Goal: Information Seeking & Learning: Learn about a topic

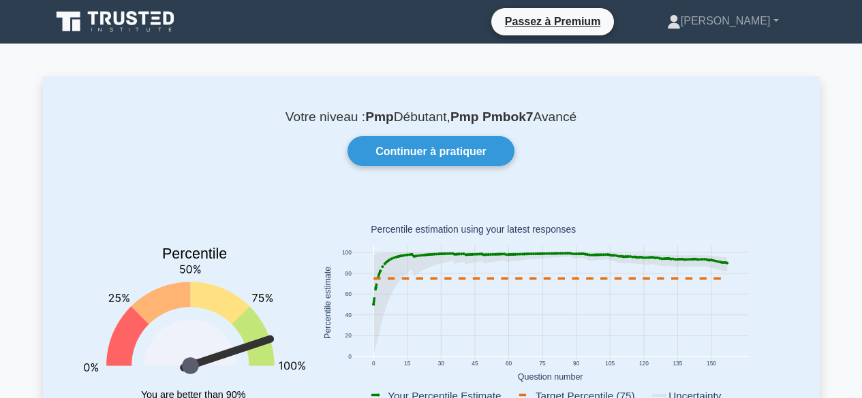
drag, startPoint x: 453, startPoint y: 149, endPoint x: 751, endPoint y: 123, distance: 299.4
click at [744, 128] on div "Votre niveau : Pmp Débutant, Pmp Pmbok7 Avancé Continuer à pratiquer Percentile…" at bounding box center [431, 281] width 776 height 411
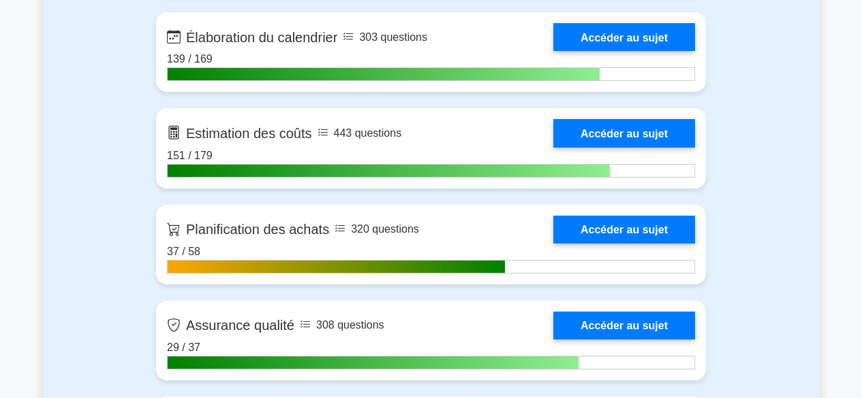
scroll to position [2061, 0]
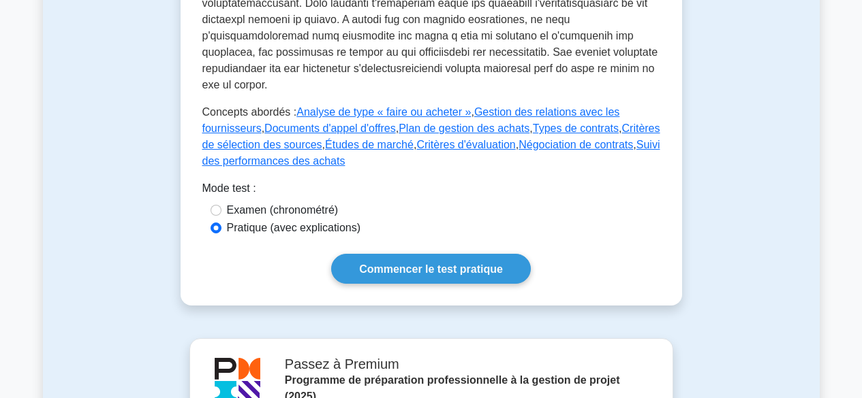
scroll to position [704, 0]
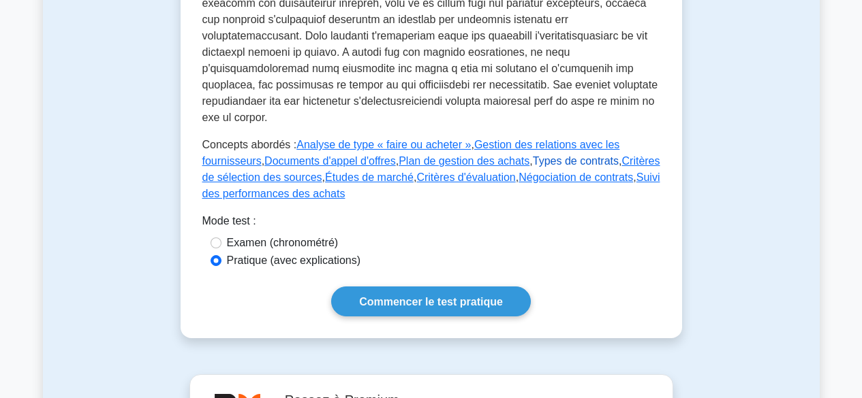
click at [533, 155] on font "Types de contrats" at bounding box center [576, 161] width 86 height 12
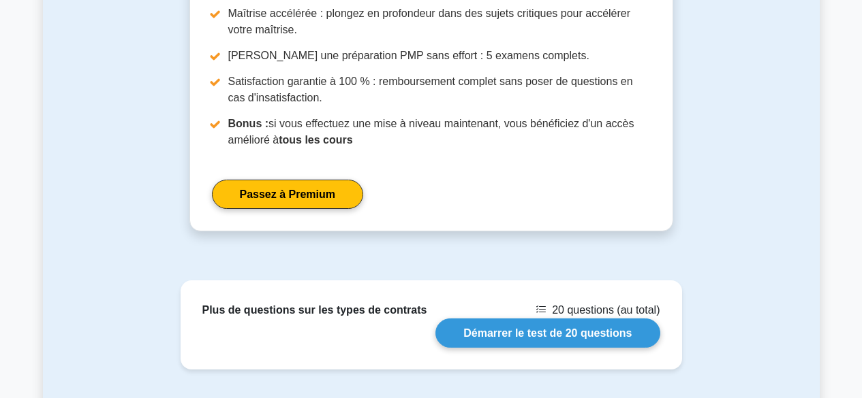
scroll to position [1185, 0]
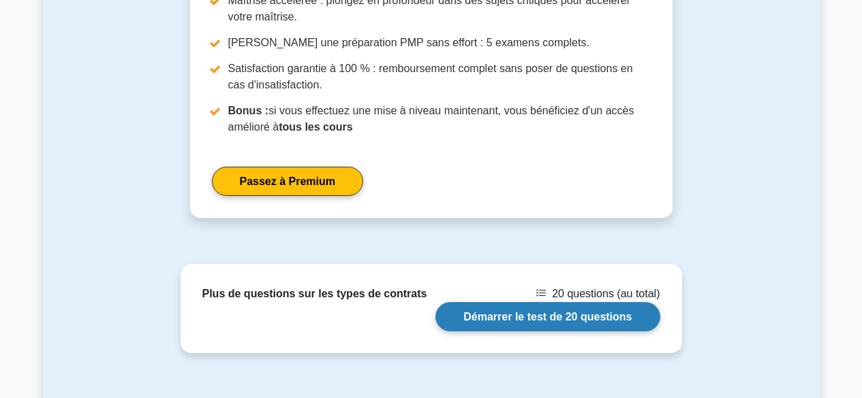
click at [555, 318] on link "Démarrer le test de 20 questions" at bounding box center [547, 316] width 224 height 29
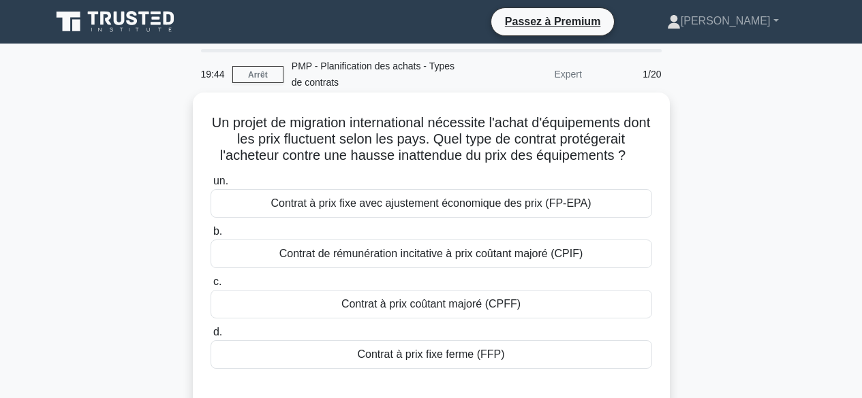
click at [606, 199] on div "Contrat à prix fixe avec ajustement économique des prix (FP-EPA)" at bounding box center [430, 203] width 441 height 29
click at [210, 186] on input "un. Contrat à prix fixe avec ajustement économique des prix (FP-EPA)" at bounding box center [210, 181] width 0 height 9
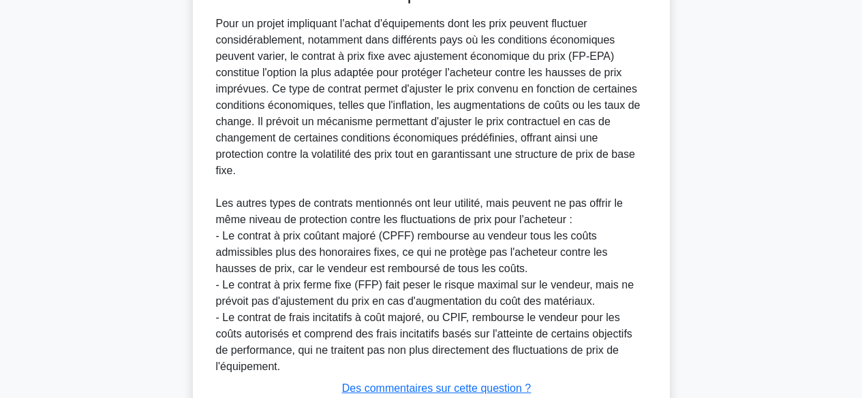
scroll to position [509, 0]
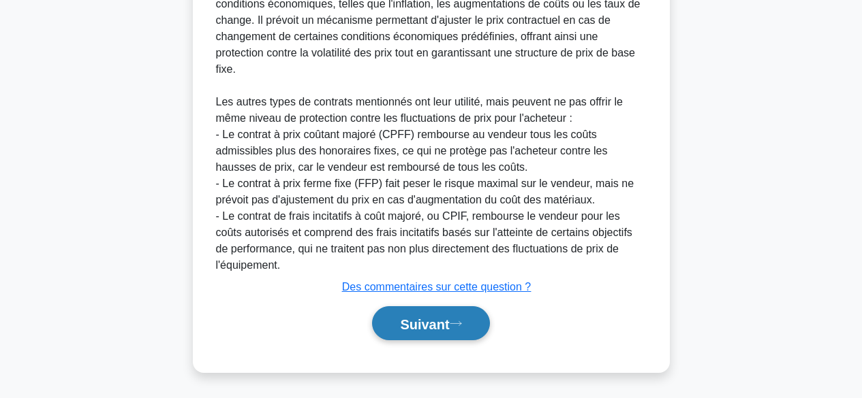
click at [428, 314] on button "Suivant" at bounding box center [430, 323] width 117 height 35
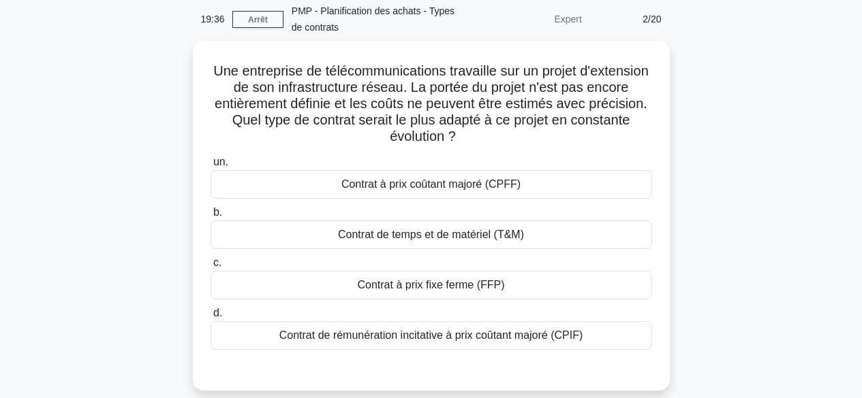
scroll to position [24, 0]
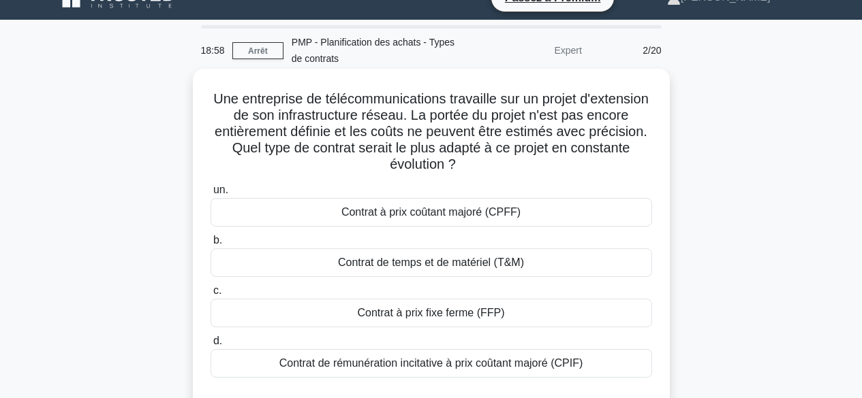
click at [581, 272] on div "Contrat de temps et de matériel (T&M)" at bounding box center [430, 263] width 441 height 29
click at [210, 245] on input "b. Contrat de temps et de matériel (T&M)" at bounding box center [210, 240] width 0 height 9
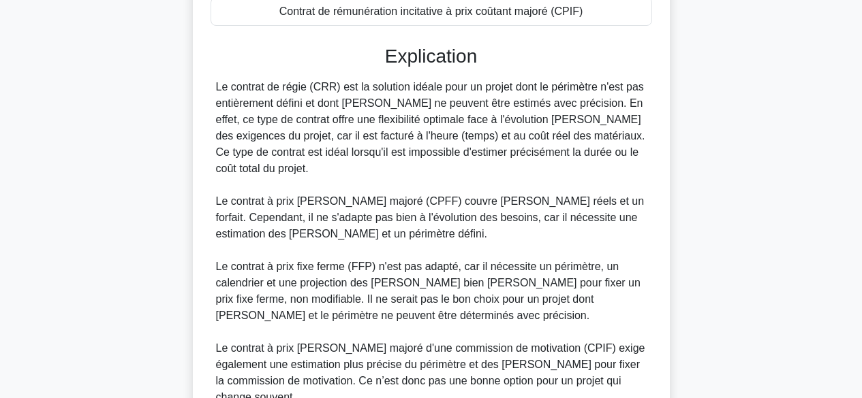
scroll to position [493, 0]
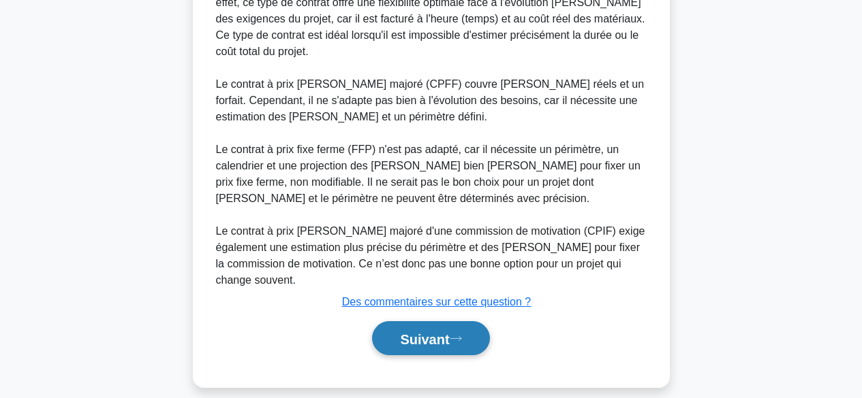
click at [447, 332] on font "Suivant" at bounding box center [424, 339] width 49 height 15
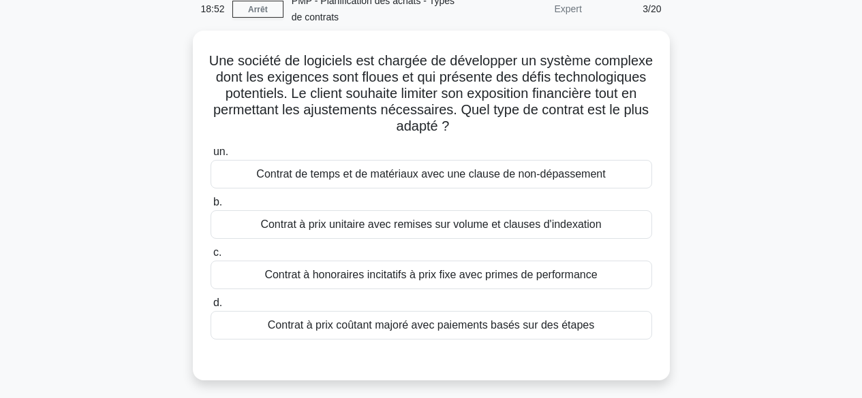
scroll to position [0, 0]
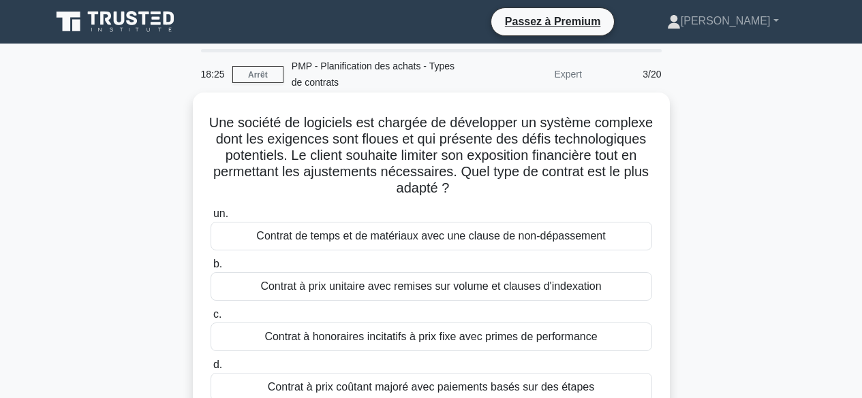
click at [473, 245] on font "Contrat de temps et de matériaux avec une clause de non-dépassement" at bounding box center [430, 236] width 349 height 16
click at [210, 219] on input "un. Contrat de temps et de matériaux avec une clause de non-dépassement" at bounding box center [210, 214] width 0 height 9
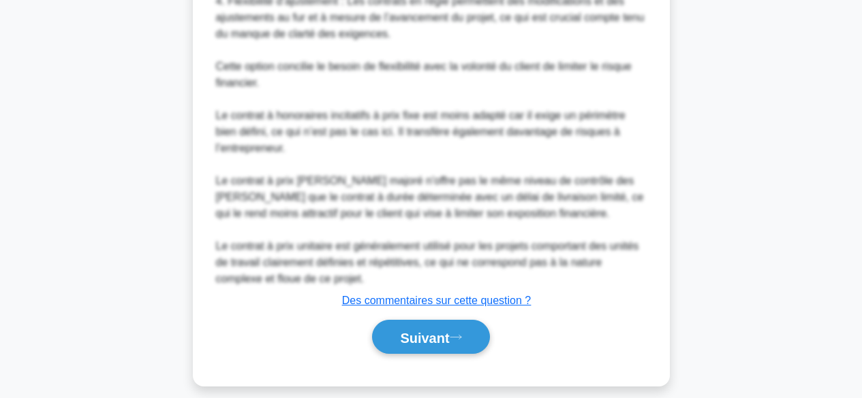
scroll to position [689, 0]
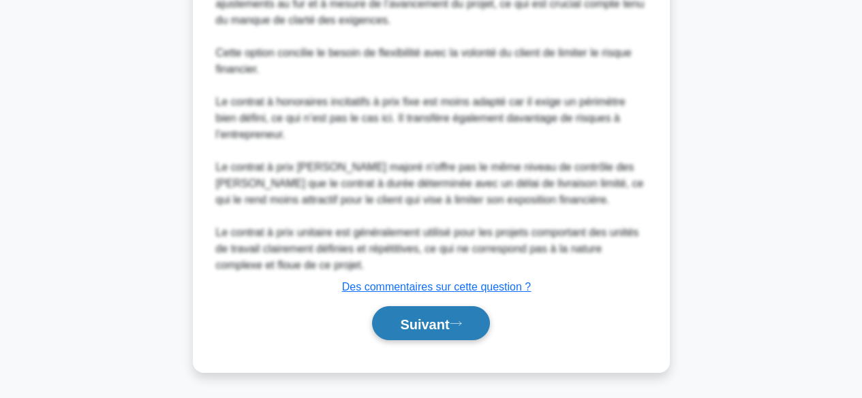
click at [421, 324] on font "Suivant" at bounding box center [424, 324] width 49 height 15
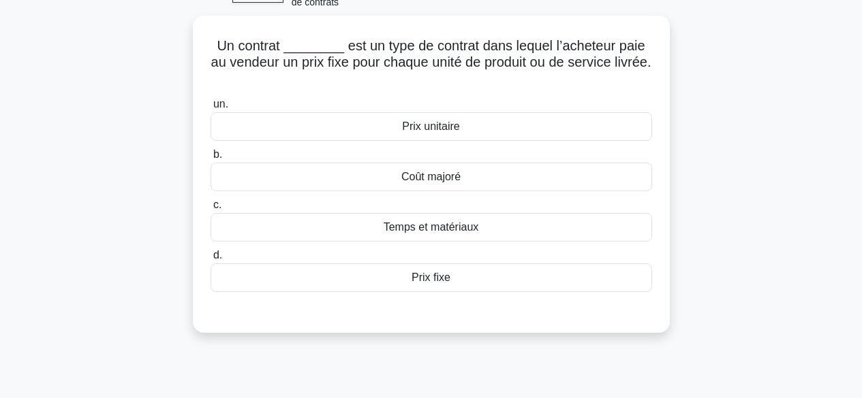
scroll to position [0, 0]
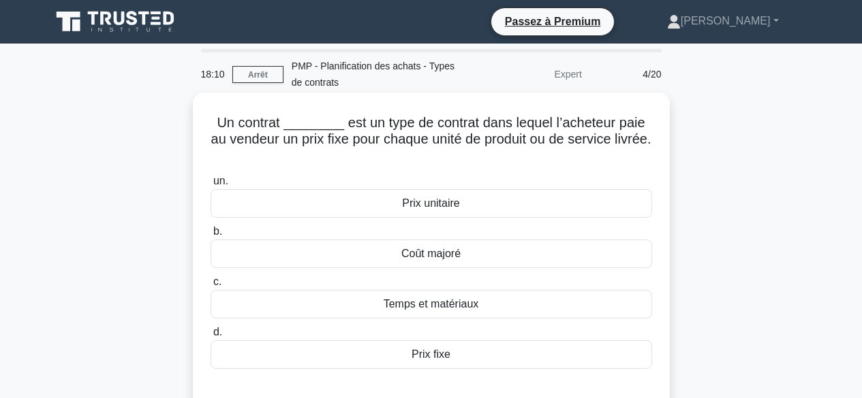
click at [561, 207] on div "Prix unitaire" at bounding box center [430, 203] width 441 height 29
click at [210, 186] on input "un. Prix unitaire" at bounding box center [210, 181] width 0 height 9
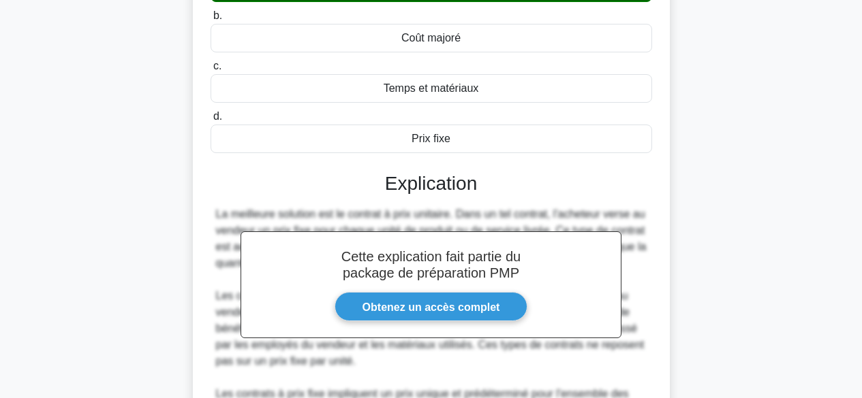
scroll to position [379, 0]
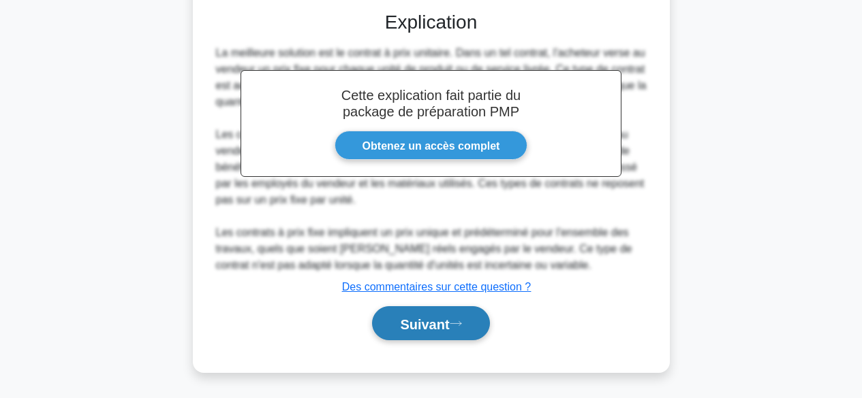
click at [420, 319] on font "Suivant" at bounding box center [424, 324] width 49 height 15
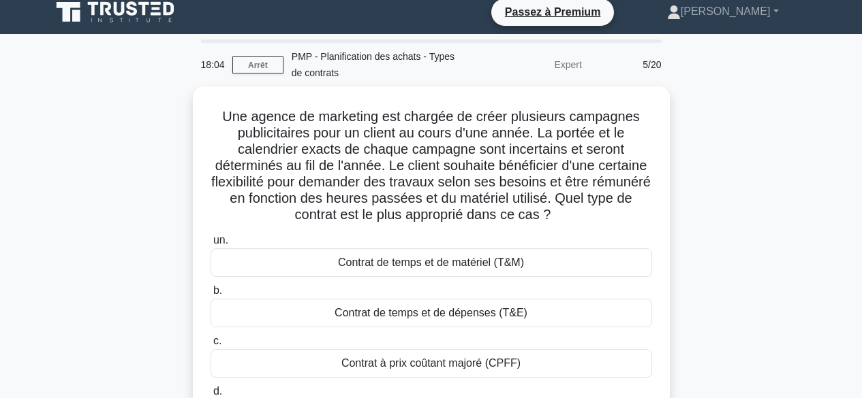
scroll to position [0, 0]
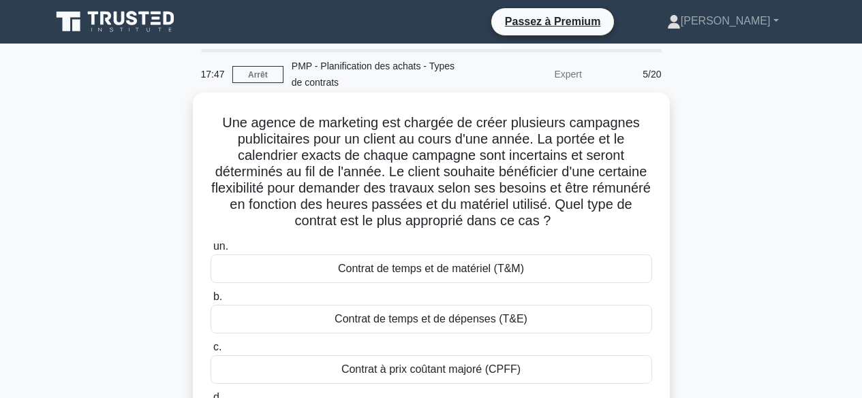
click at [567, 270] on div "Contrat de temps et de matériel (T&M)" at bounding box center [430, 269] width 441 height 29
click at [210, 251] on input "un. Contrat de temps et de matériel (T&M)" at bounding box center [210, 246] width 0 height 9
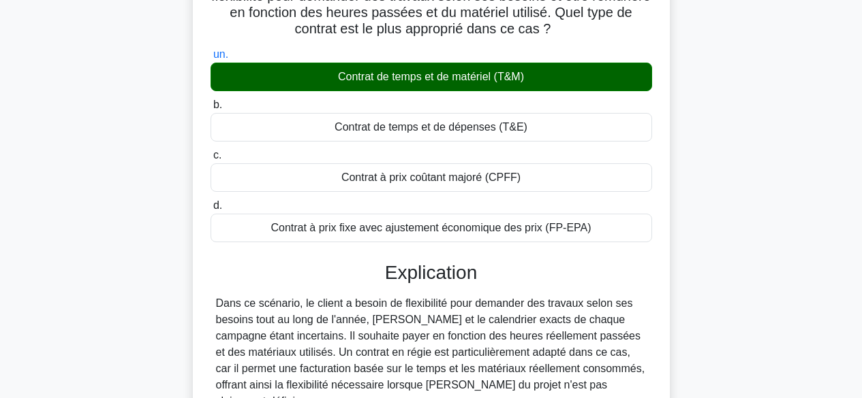
scroll to position [624, 0]
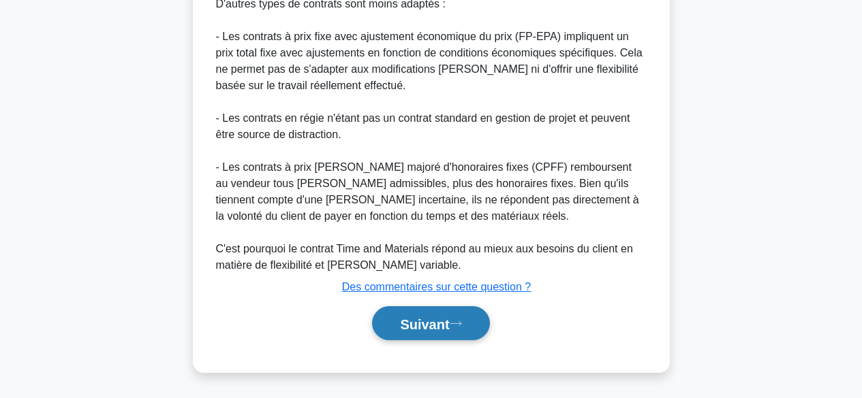
click at [443, 322] on font "Suivant" at bounding box center [424, 324] width 49 height 15
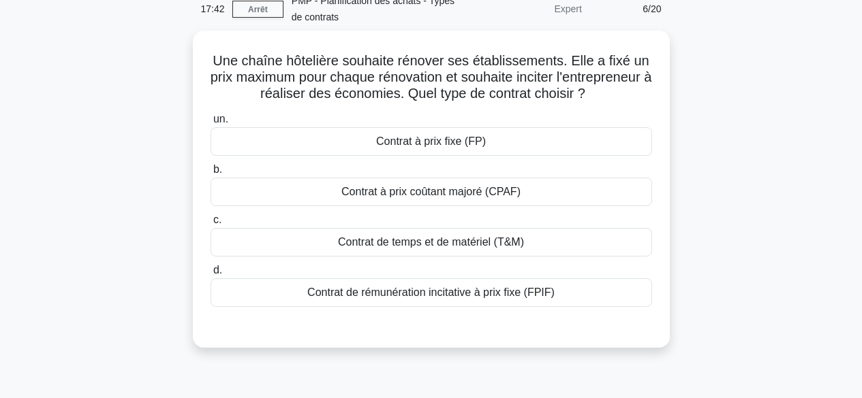
scroll to position [0, 0]
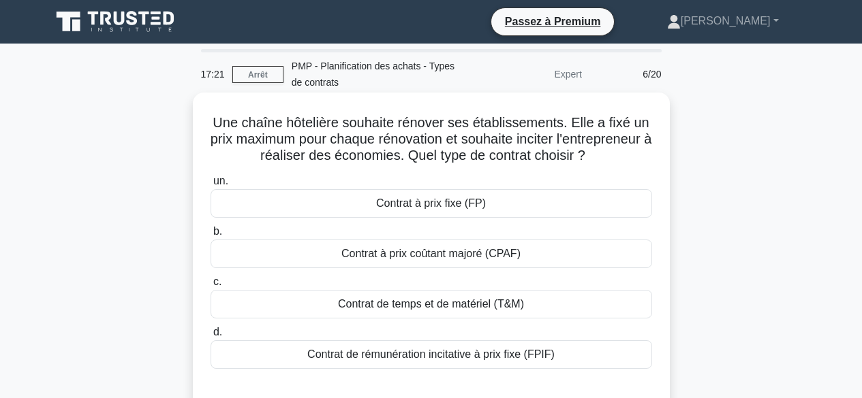
click at [587, 369] on div "Contrat de rémunération incitative à prix fixe (FPIF)" at bounding box center [430, 355] width 441 height 29
click at [210, 337] on input "d. Contrat de rémunération incitative à prix fixe (FPIF)" at bounding box center [210, 332] width 0 height 9
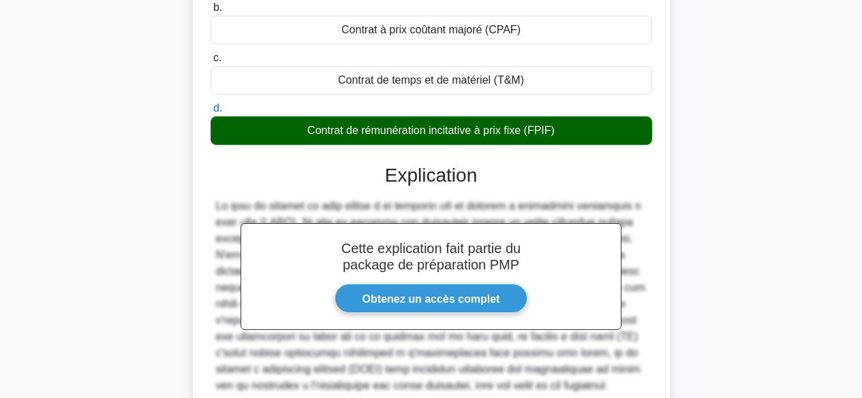
scroll to position [362, 0]
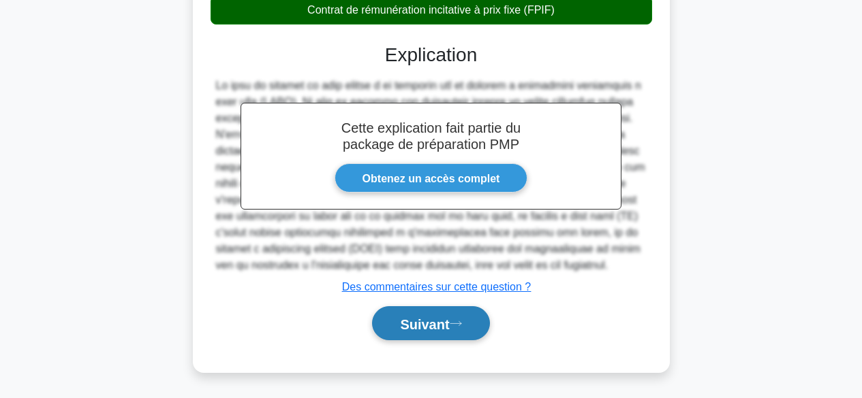
click at [444, 325] on font "Suivant" at bounding box center [424, 324] width 49 height 15
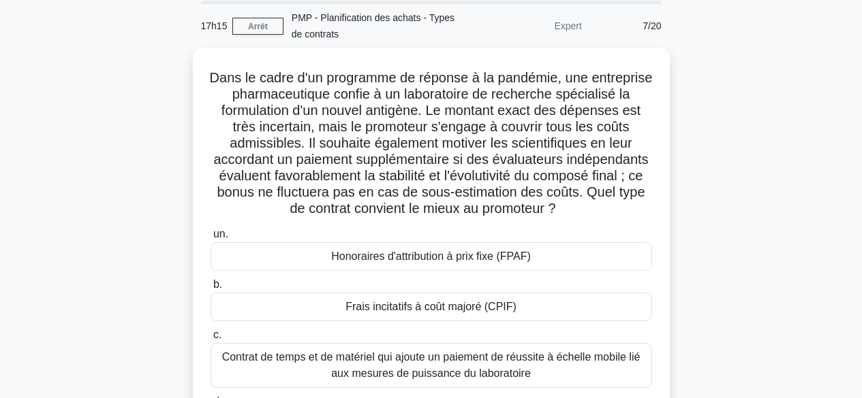
scroll to position [29, 0]
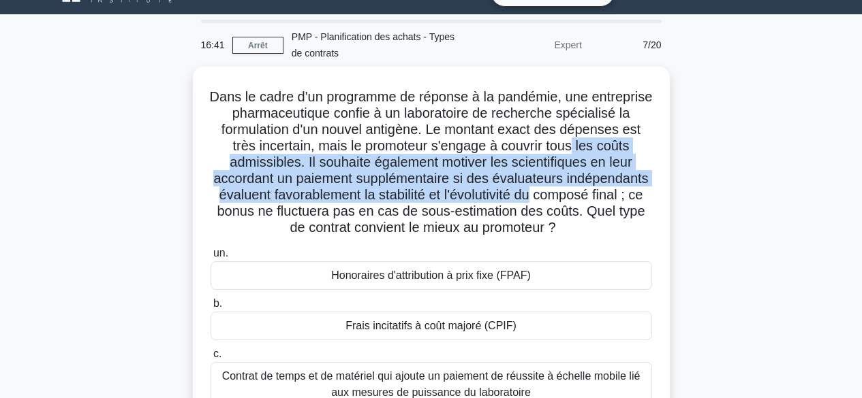
drag, startPoint x: 861, startPoint y: 153, endPoint x: 868, endPoint y: 189, distance: 37.5
click at [861, 189] on html "Passez à Premium Alexis" at bounding box center [431, 339] width 862 height 736
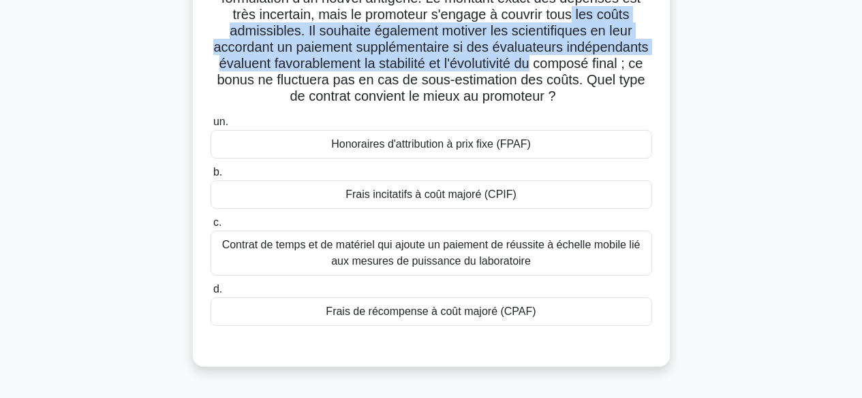
scroll to position [176, 0]
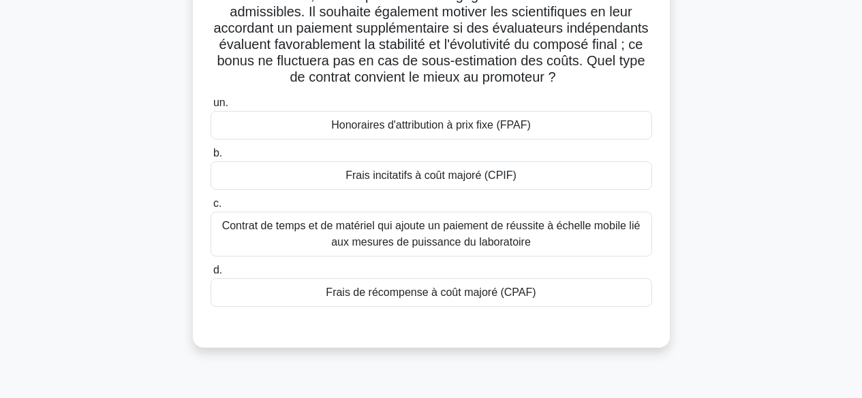
click at [586, 253] on div "Contrat de temps et de matériel qui ajoute un paiement de réussite à échelle mo…" at bounding box center [430, 234] width 441 height 45
click at [210, 208] on input "c. Contrat de temps et de matériel qui ajoute un paiement de réussite à échelle…" at bounding box center [210, 204] width 0 height 9
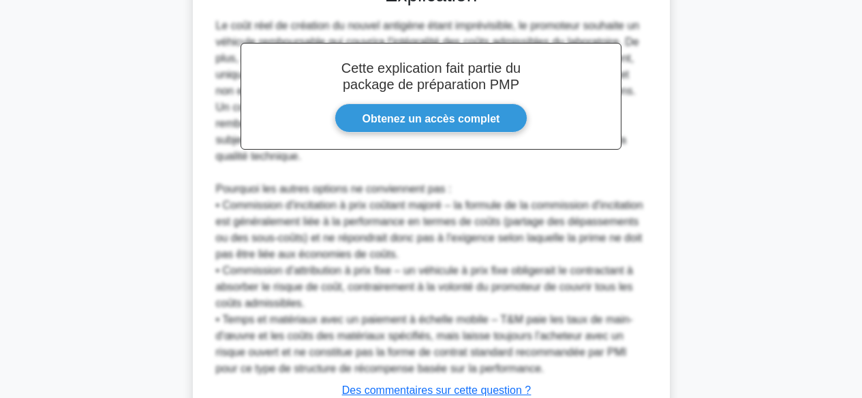
scroll to position [625, 0]
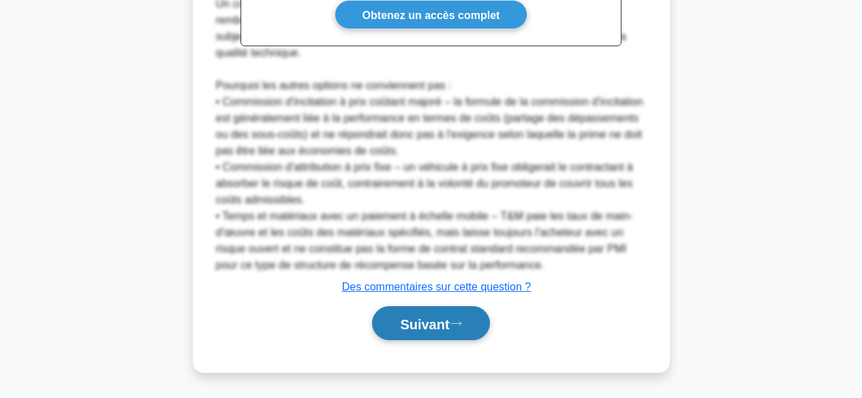
click at [429, 326] on font "Suivant" at bounding box center [424, 324] width 49 height 15
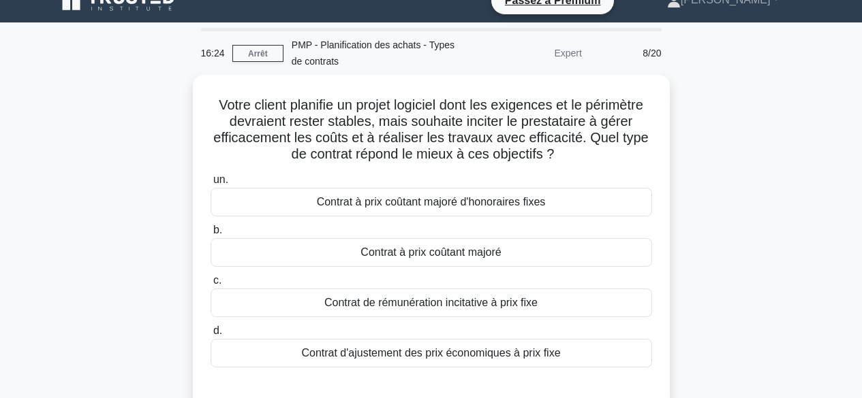
scroll to position [0, 0]
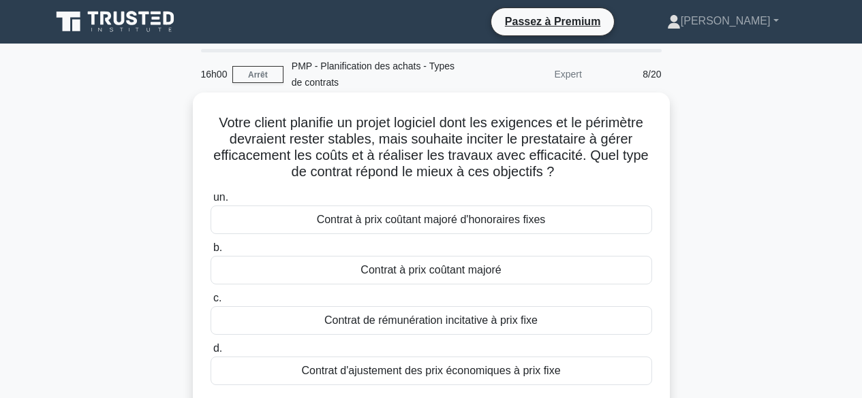
click at [595, 318] on div "Contrat de rémunération incitative à prix fixe" at bounding box center [430, 320] width 441 height 29
click at [210, 303] on input "c. Contrat de rémunération incitative à prix fixe" at bounding box center [210, 298] width 0 height 9
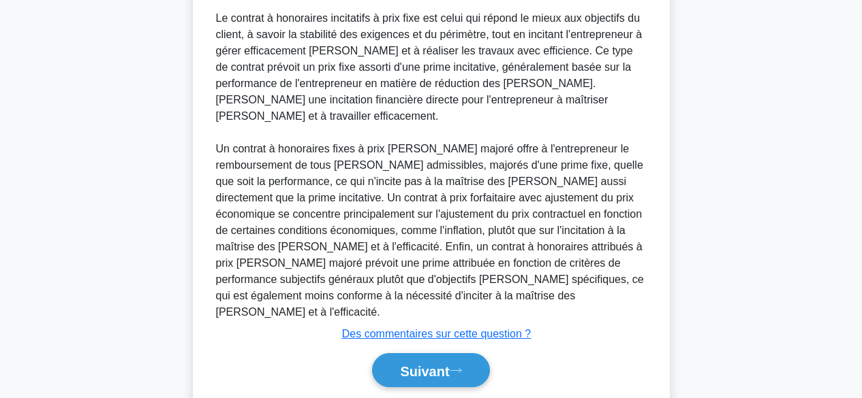
scroll to position [444, 0]
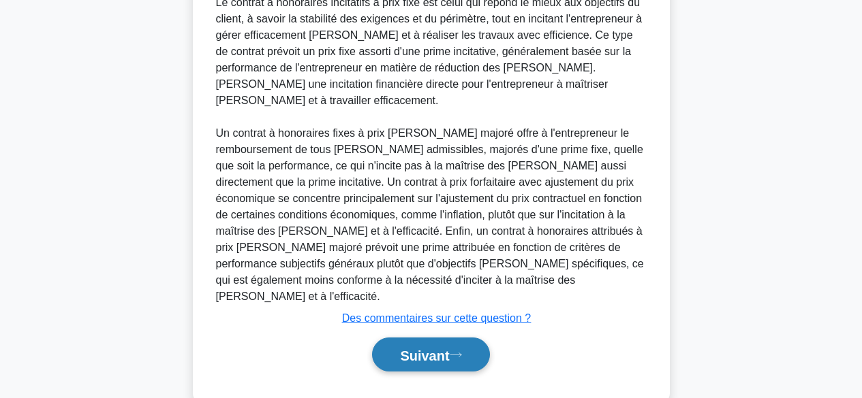
click at [449, 347] on font "Suivant" at bounding box center [424, 354] width 49 height 15
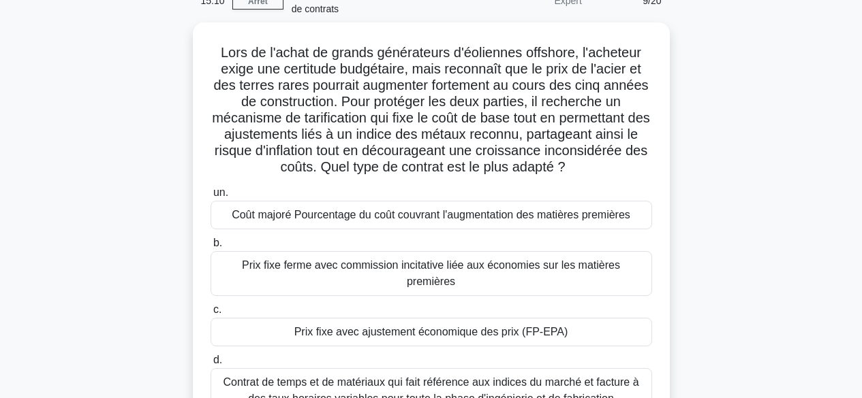
scroll to position [78, 0]
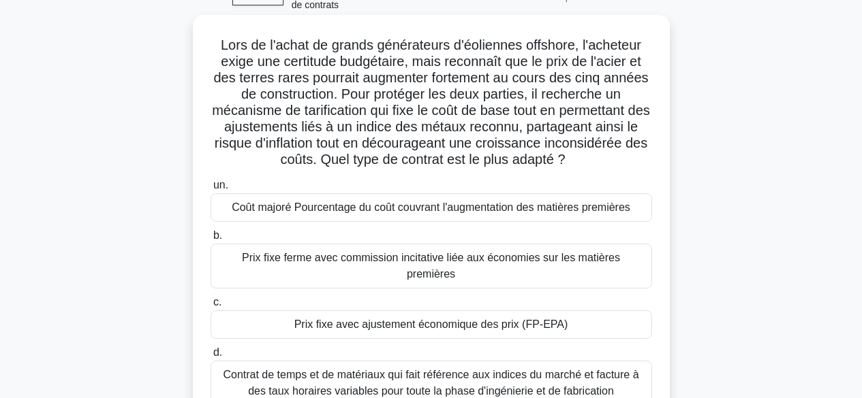
click at [518, 257] on font "Prix fixe ferme avec commission incitative liée aux économies sur les matières …" at bounding box center [431, 266] width 378 height 28
click at [210, 240] on input "b. Prix fixe ferme avec commission incitative liée aux économies sur les matièr…" at bounding box center [210, 236] width 0 height 9
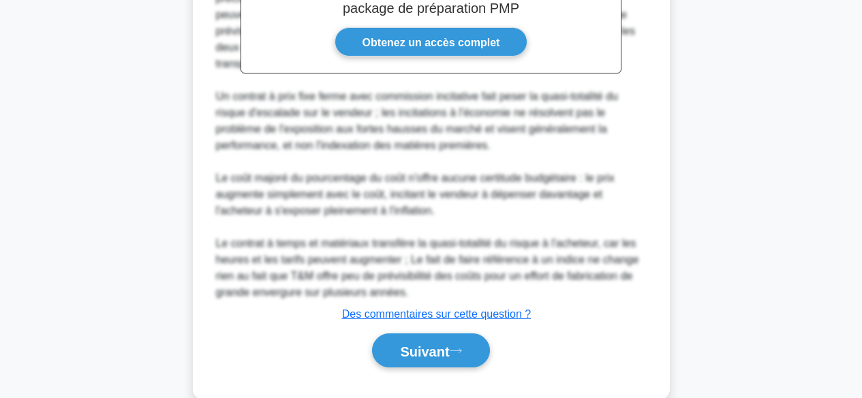
scroll to position [625, 0]
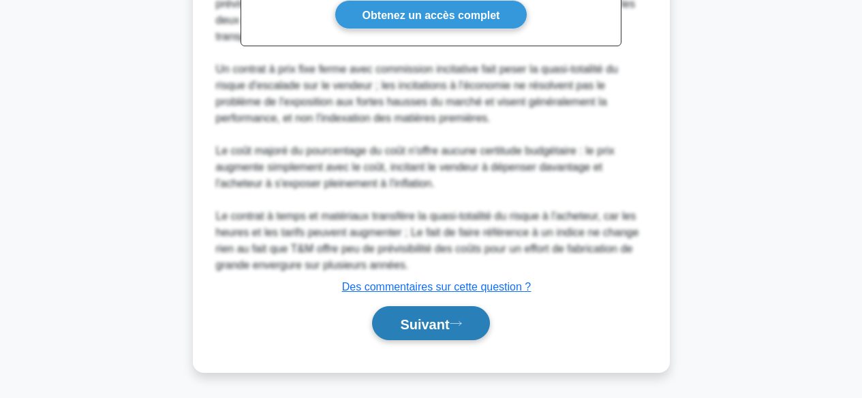
click at [458, 324] on icon at bounding box center [455, 323] width 11 height 4
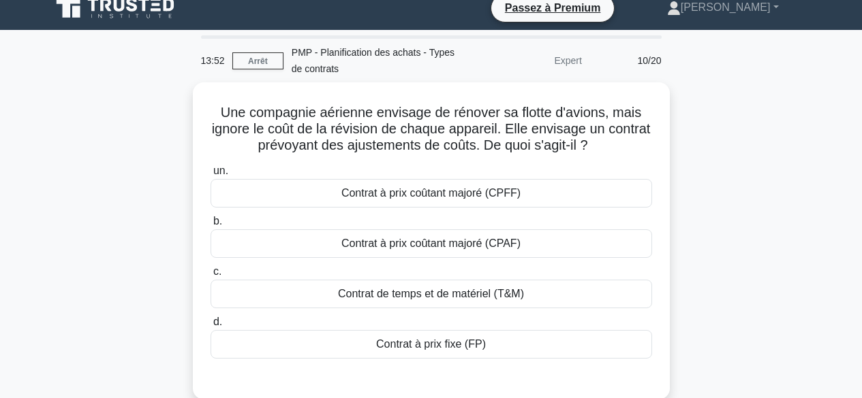
scroll to position [3, 0]
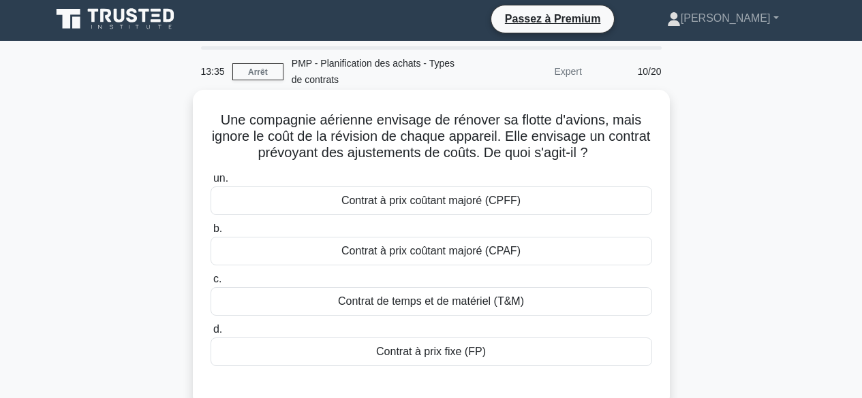
click at [552, 302] on div "Contrat de temps et de matériel (T&M)" at bounding box center [430, 301] width 441 height 29
click at [210, 284] on input "c. Contrat de temps et de matériel (T&M)" at bounding box center [210, 279] width 0 height 9
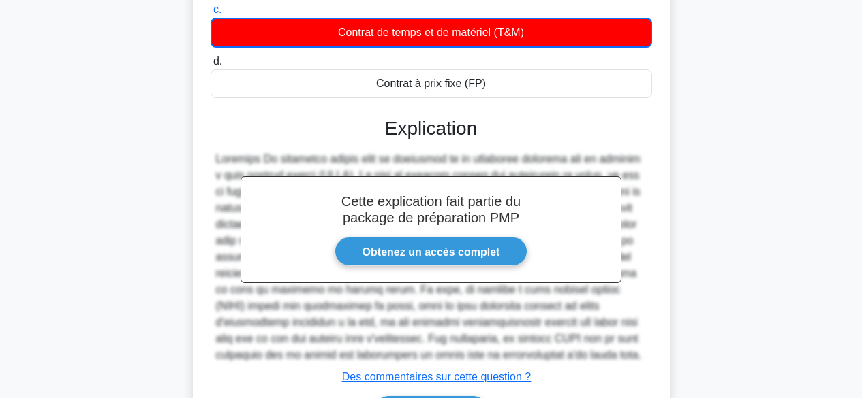
scroll to position [364, 0]
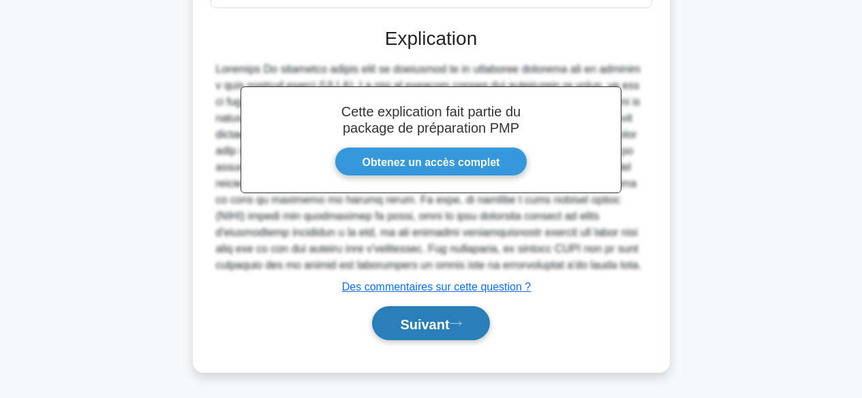
click at [441, 328] on font "Suivant" at bounding box center [424, 324] width 49 height 15
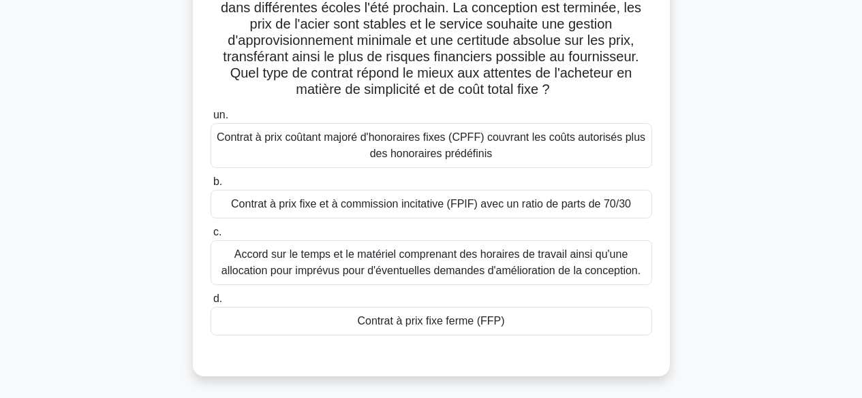
scroll to position [155, 0]
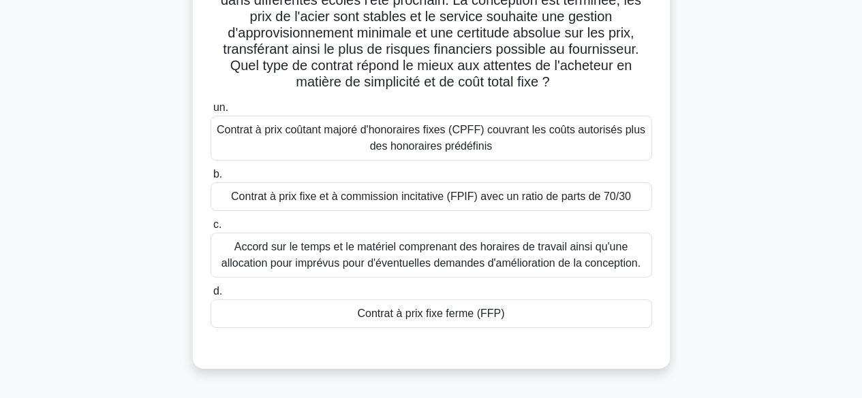
click at [613, 313] on div "Contrat à prix fixe ferme (FFP)" at bounding box center [430, 314] width 441 height 29
click at [210, 296] on input "d. Contrat à prix fixe ferme (FFP)" at bounding box center [210, 291] width 0 height 9
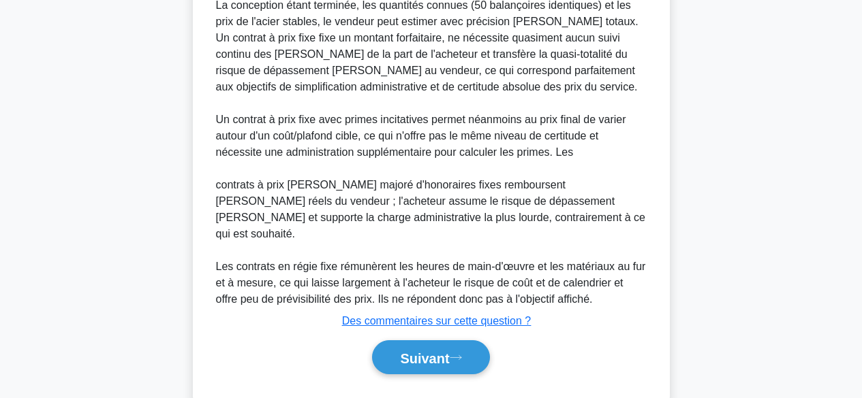
scroll to position [553, 0]
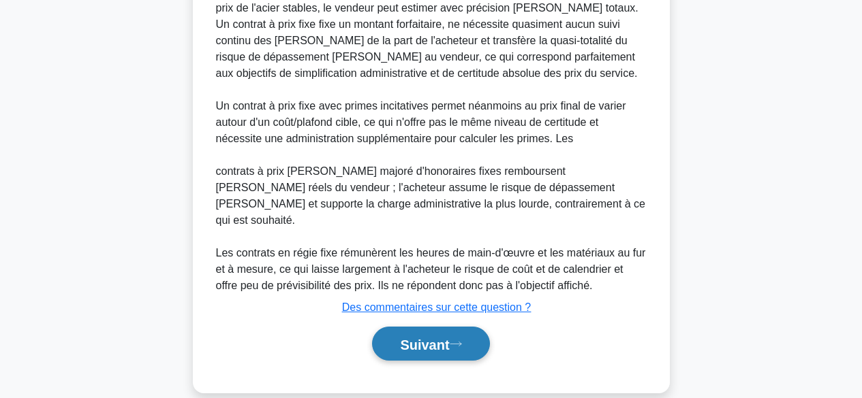
click at [460, 341] on icon at bounding box center [456, 344] width 12 height 7
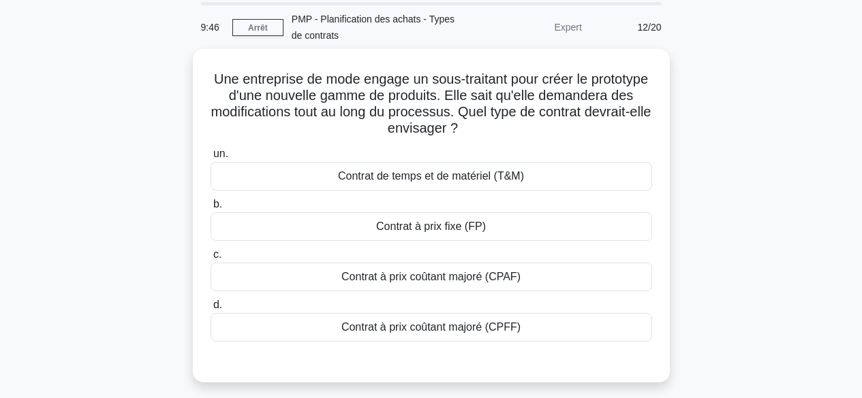
scroll to position [35, 0]
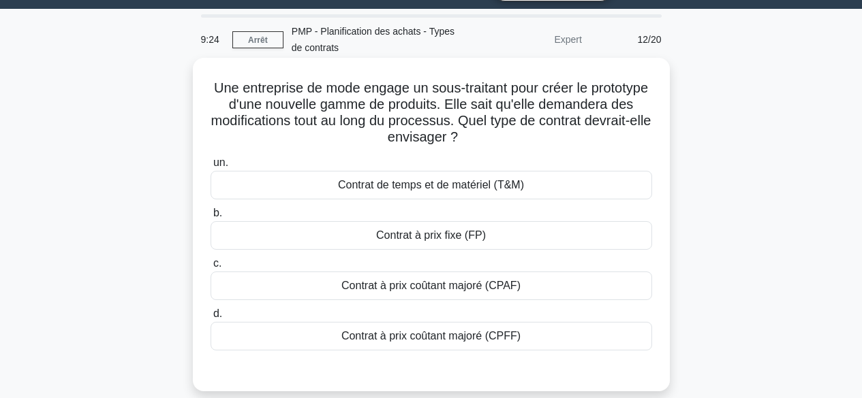
click at [530, 188] on div "Contrat de temps et de matériel (T&M)" at bounding box center [430, 185] width 441 height 29
click at [210, 168] on input "un. Contrat de temps et de matériel (T&M)" at bounding box center [210, 163] width 0 height 9
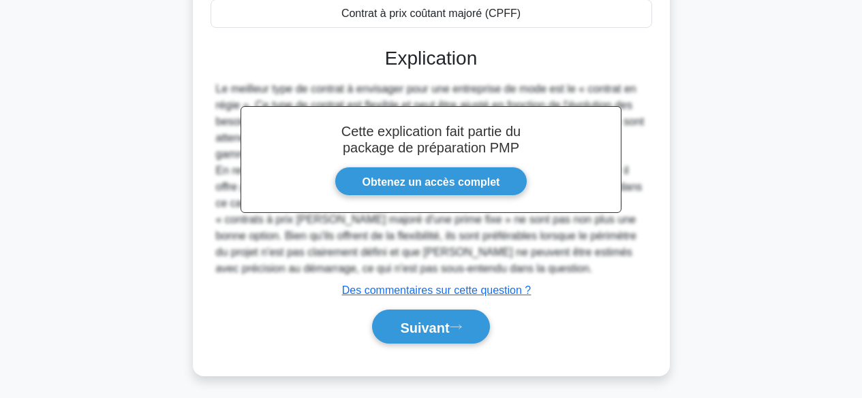
scroll to position [362, 0]
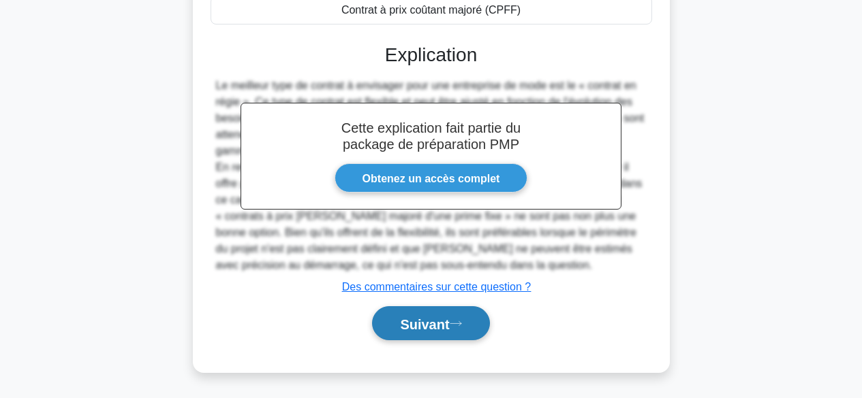
click at [428, 322] on font "Suivant" at bounding box center [424, 324] width 49 height 15
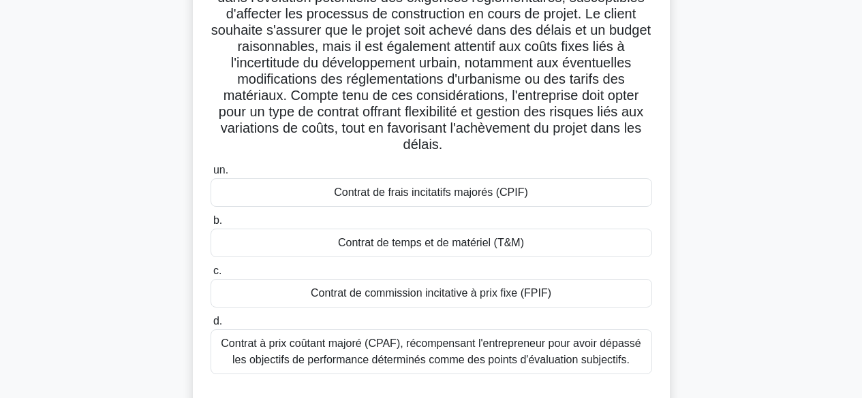
scroll to position [179, 0]
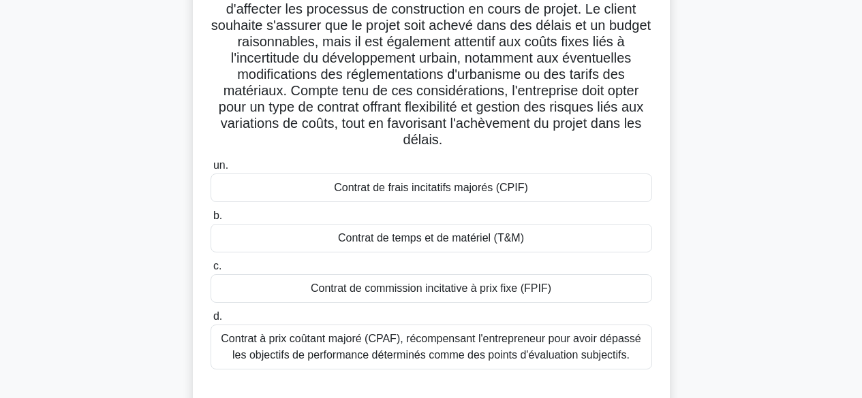
click at [518, 237] on font "Contrat de temps et de matériel (T&M)" at bounding box center [431, 238] width 186 height 12
click at [210, 221] on input "b. Contrat de temps et de matériel (T&M)" at bounding box center [210, 216] width 0 height 9
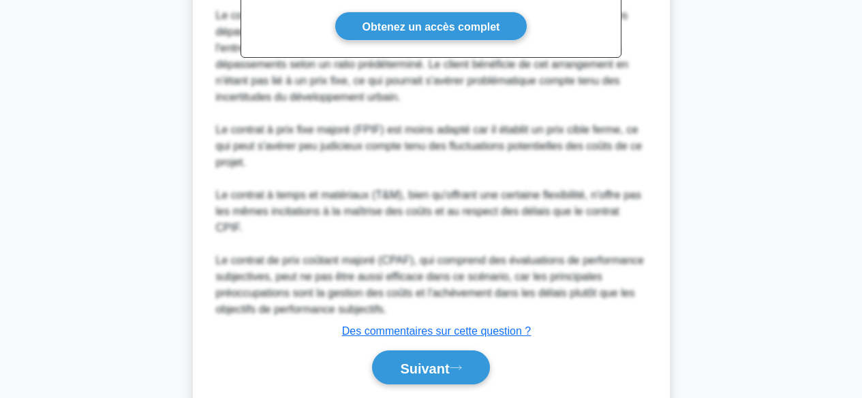
scroll to position [707, 0]
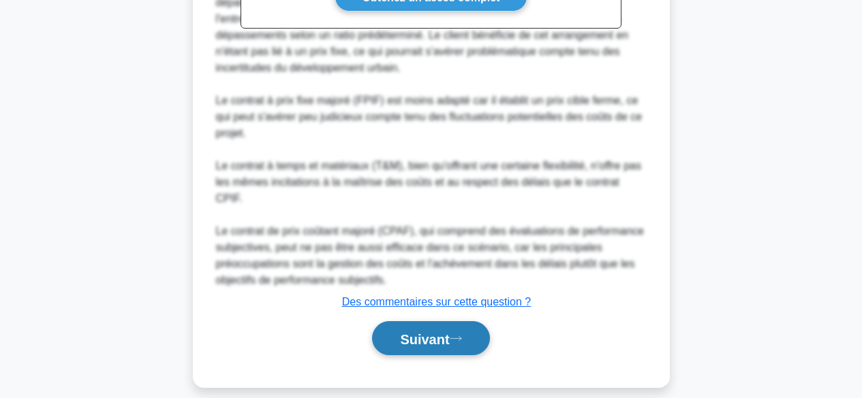
click at [439, 332] on font "Suivant" at bounding box center [424, 339] width 49 height 15
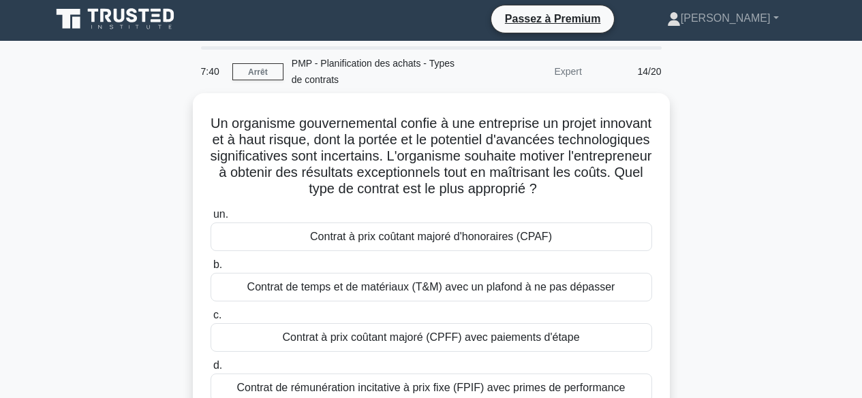
scroll to position [0, 0]
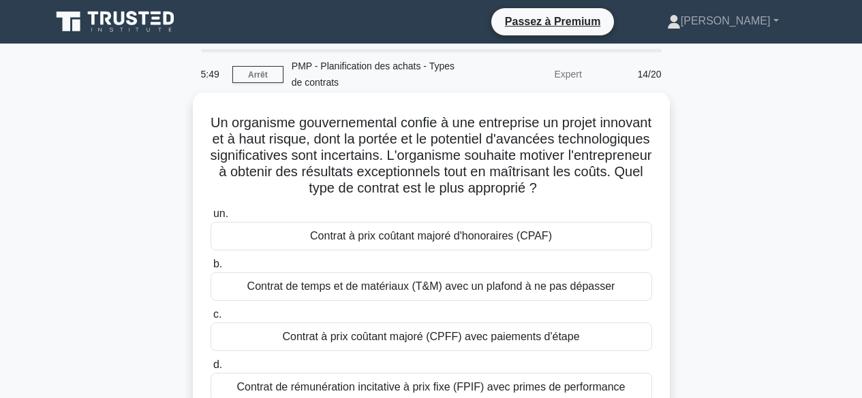
click at [605, 287] on font "Contrat de temps et de matériaux (T&M) avec un plafond à ne pas dépasser" at bounding box center [431, 287] width 368 height 12
click at [210, 269] on input "b. Contrat de temps et de matériaux (T&M) avec un plafond à ne pas dépasser" at bounding box center [210, 264] width 0 height 9
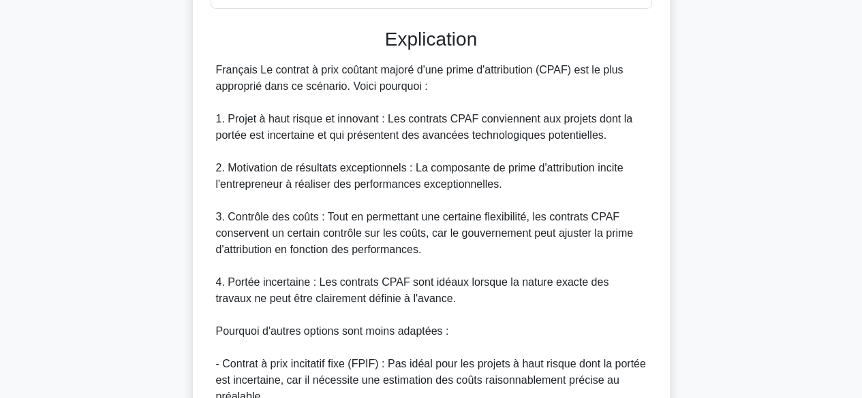
scroll to position [409, 0]
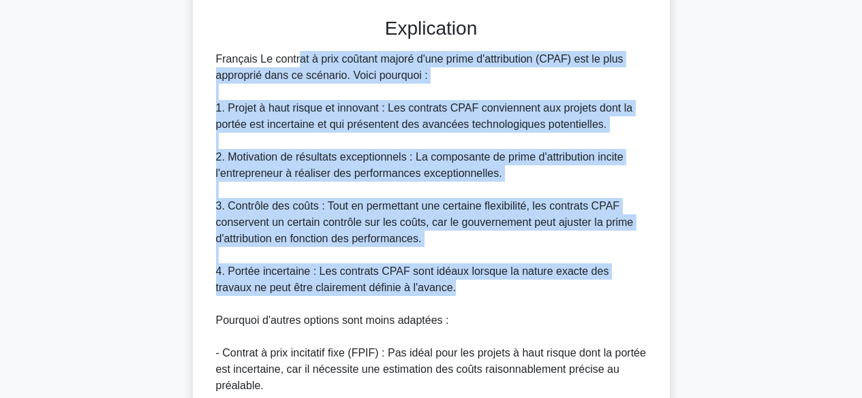
drag, startPoint x: 437, startPoint y: 288, endPoint x: 175, endPoint y: 57, distance: 349.4
click at [175, 57] on div "Un organisme gouvernemental confie à une entreprise un projet innovant et à hau…" at bounding box center [431, 155] width 776 height 937
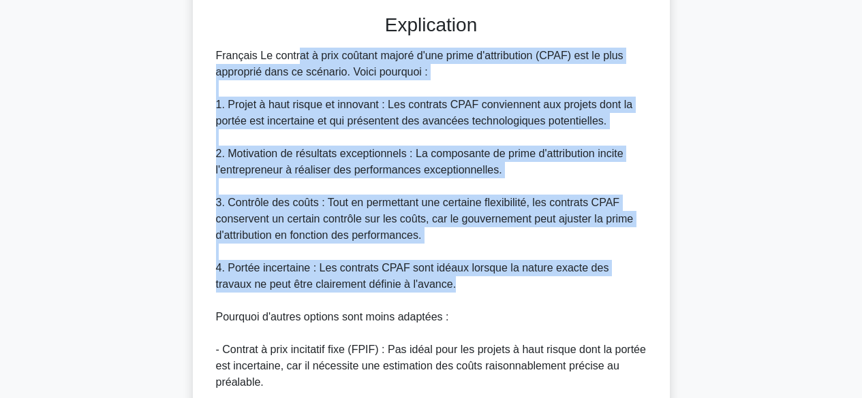
copy div "Français Le contrat à prix coûtant majoré d'une prime d'attribution (CPAF) est …"
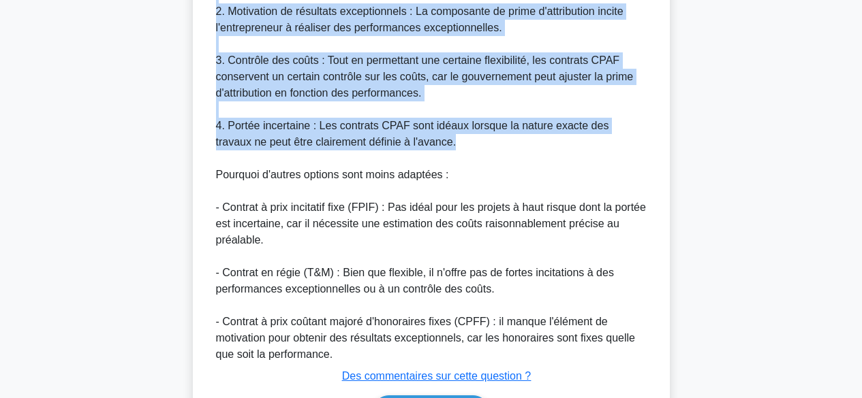
scroll to position [642, 0]
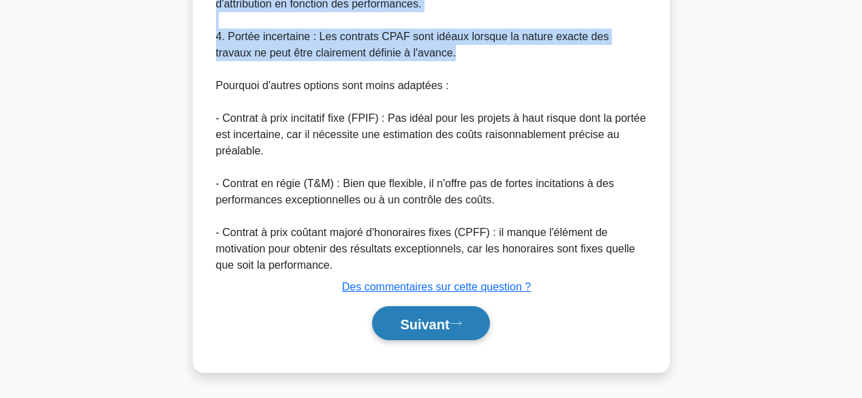
click at [459, 324] on icon at bounding box center [456, 323] width 12 height 7
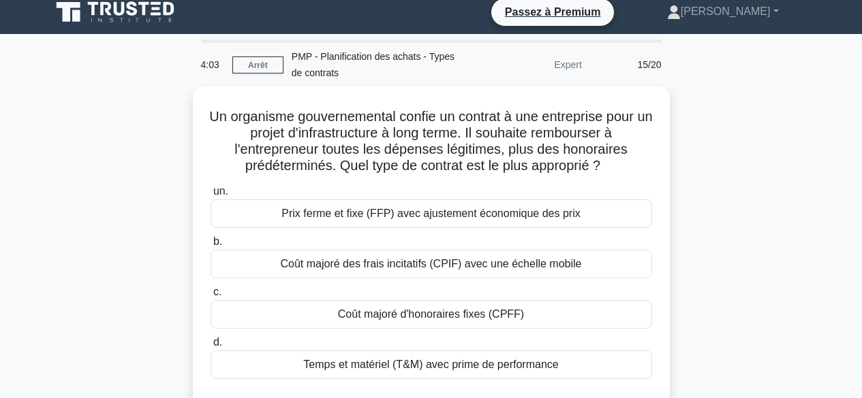
scroll to position [0, 0]
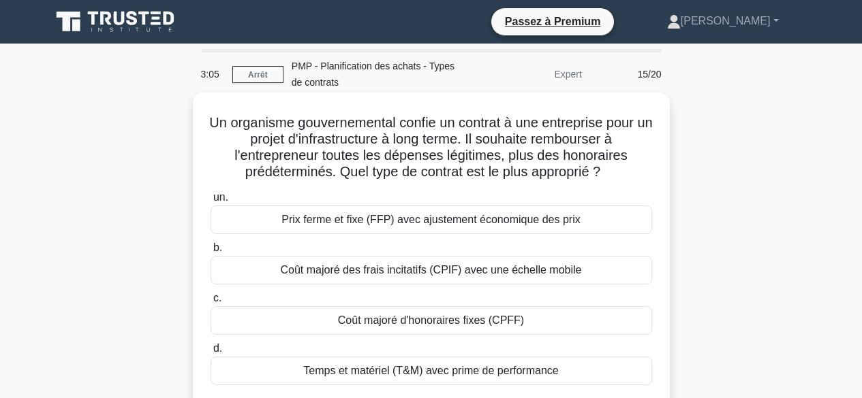
click at [554, 319] on div "Coût majoré d'honoraires fixes (CPFF)" at bounding box center [430, 320] width 441 height 29
click at [210, 303] on input "c. Coût majoré d'honoraires fixes (CPFF)" at bounding box center [210, 298] width 0 height 9
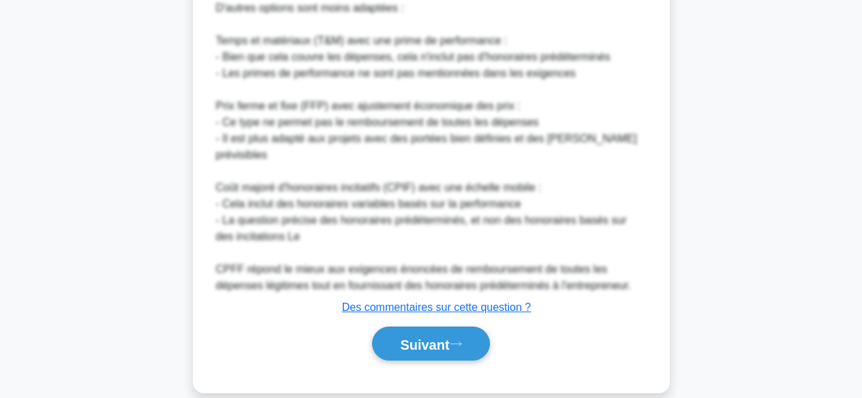
scroll to position [640, 0]
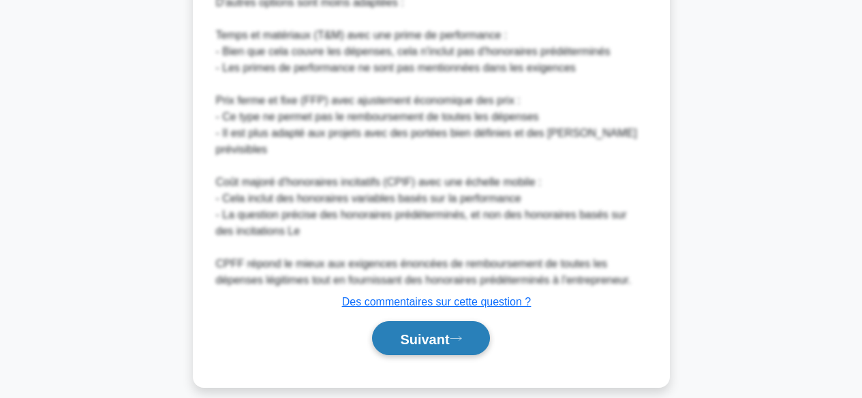
click at [425, 332] on font "Suivant" at bounding box center [424, 339] width 49 height 15
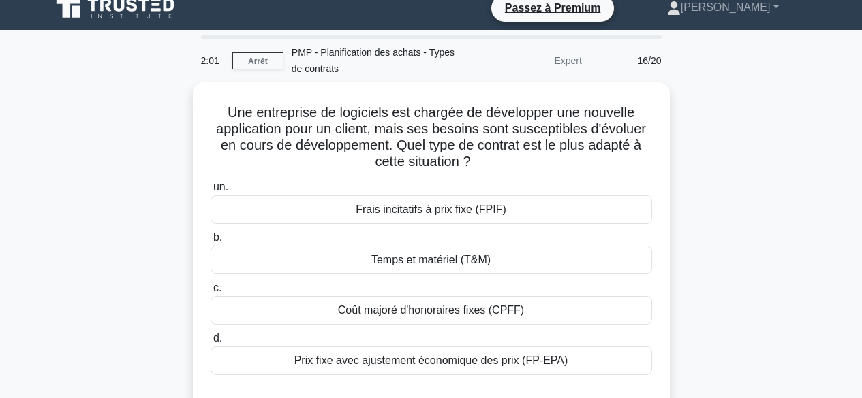
scroll to position [12, 0]
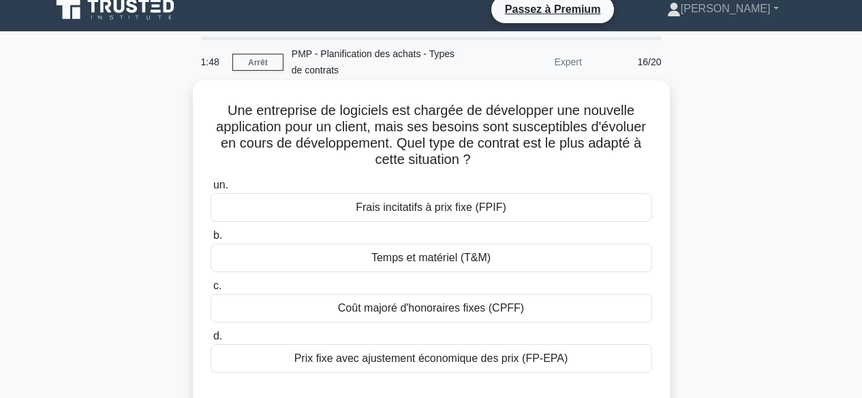
click at [555, 257] on div "Temps et matériel (T&M)" at bounding box center [430, 258] width 441 height 29
click at [210, 240] on input "b. Temps et matériel (T&M)" at bounding box center [210, 236] width 0 height 9
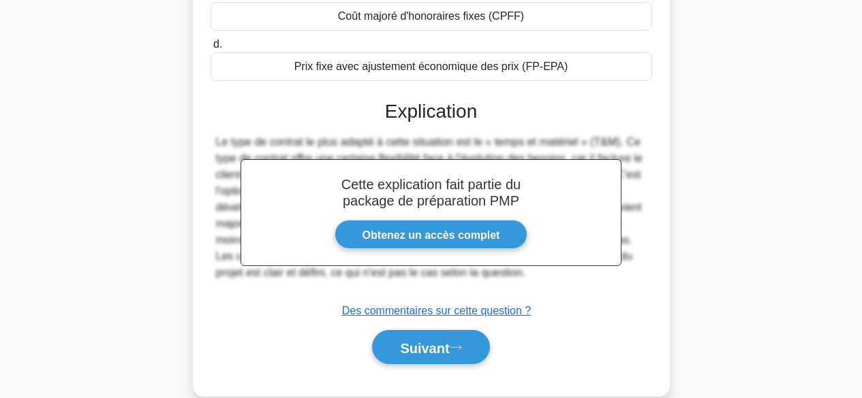
scroll to position [337, 0]
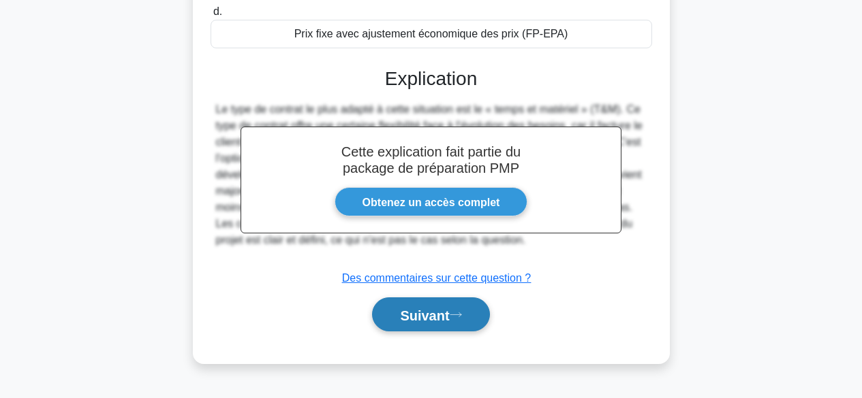
click at [441, 315] on font "Suivant" at bounding box center [424, 315] width 49 height 15
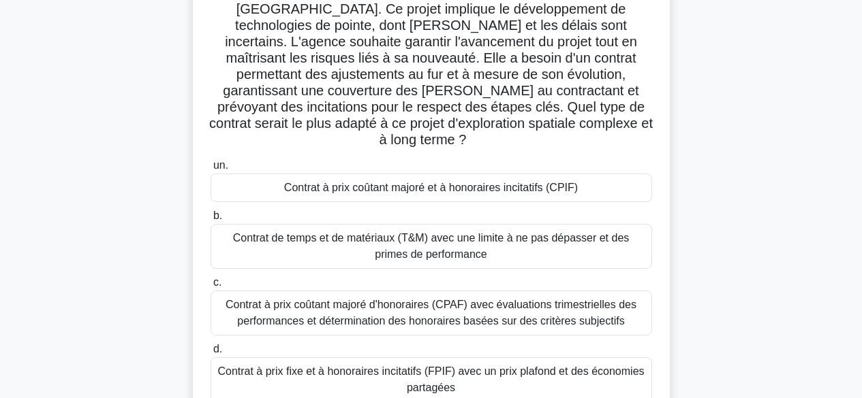
scroll to position [147, 0]
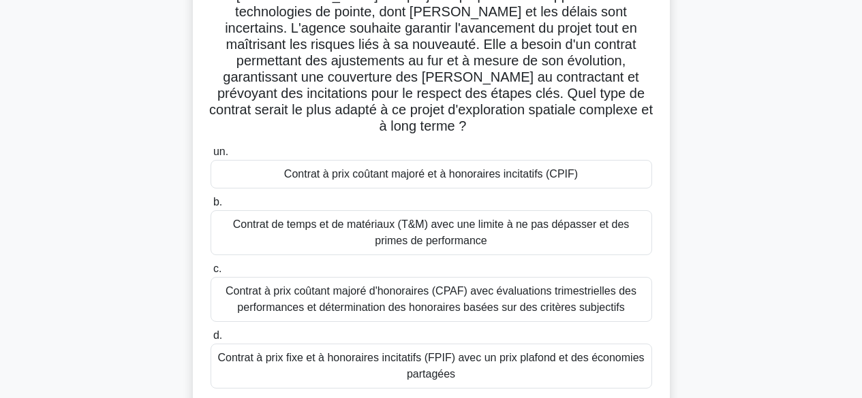
click at [860, 178] on main "0:51 Arrêt PMP - Planification des achats - Types de contrats Expert 17/20 Une …" at bounding box center [431, 242] width 862 height 692
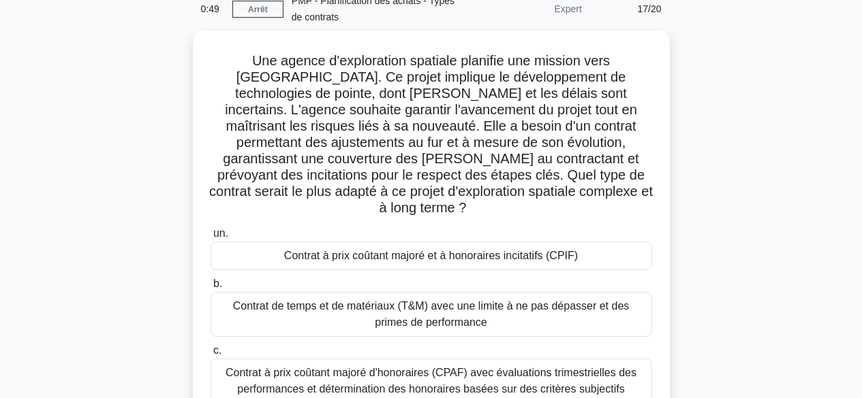
scroll to position [57, 0]
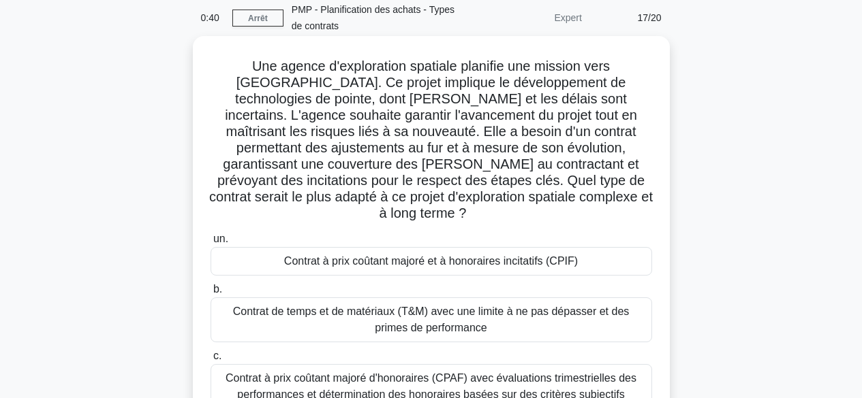
click at [582, 373] on font "Contrat à prix coûtant majoré d'honoraires (CPAF) avec évaluations trimestriell…" at bounding box center [430, 387] width 411 height 28
click at [210, 361] on input "c. Contrat à prix coûtant majoré d'honoraires (CPAF) avec évaluations trimestri…" at bounding box center [210, 356] width 0 height 9
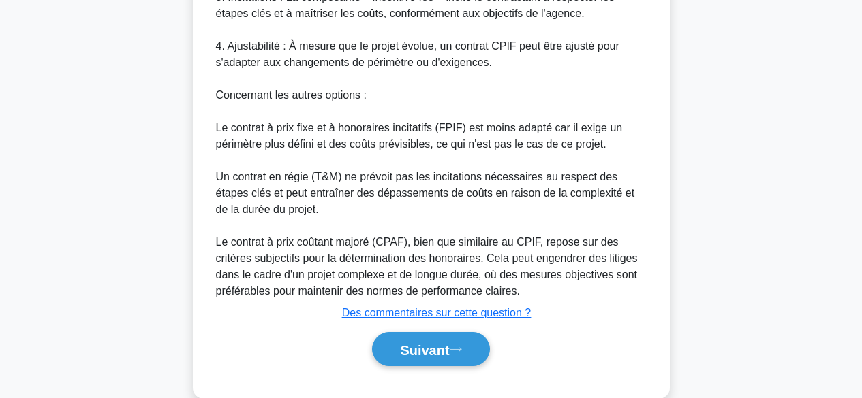
scroll to position [772, 0]
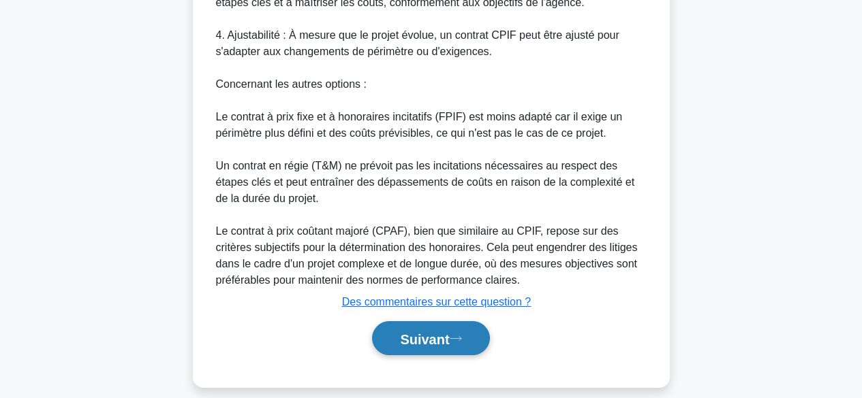
drag, startPoint x: 452, startPoint y: 318, endPoint x: 454, endPoint y: 326, distance: 7.8
click at [449, 332] on font "Suivant" at bounding box center [424, 339] width 49 height 15
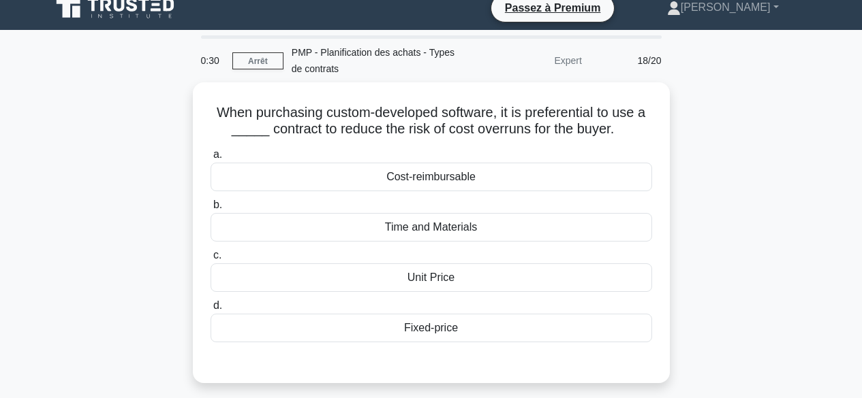
scroll to position [0, 0]
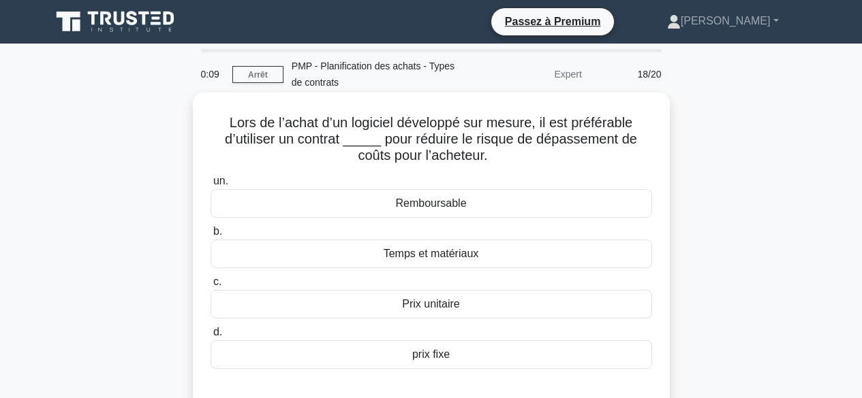
click at [456, 356] on div "prix fixe" at bounding box center [430, 355] width 441 height 29
click at [210, 337] on input "d. prix fixe" at bounding box center [210, 332] width 0 height 9
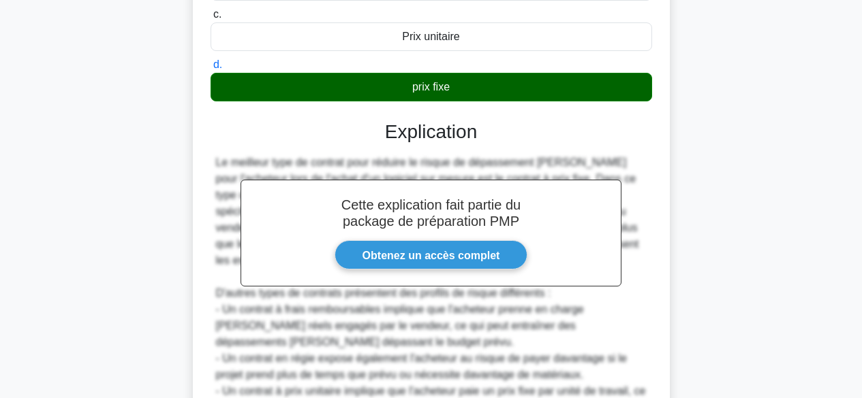
scroll to position [338, 0]
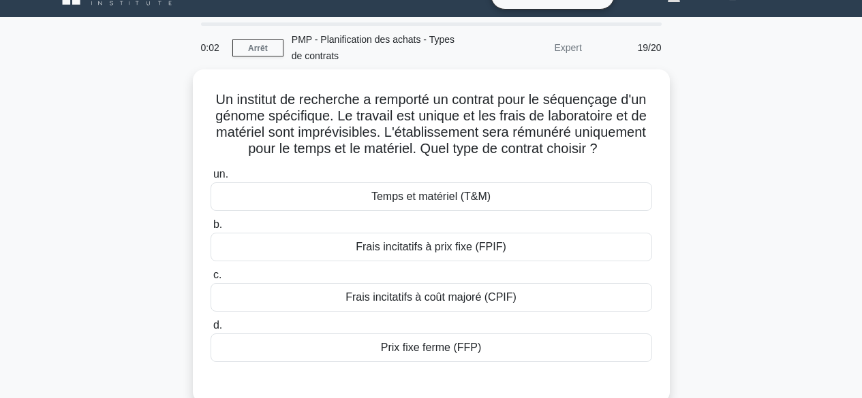
scroll to position [25, 0]
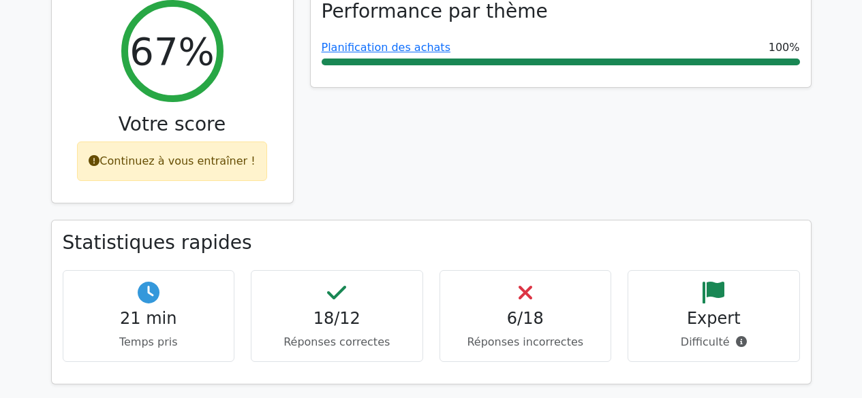
scroll to position [710, 0]
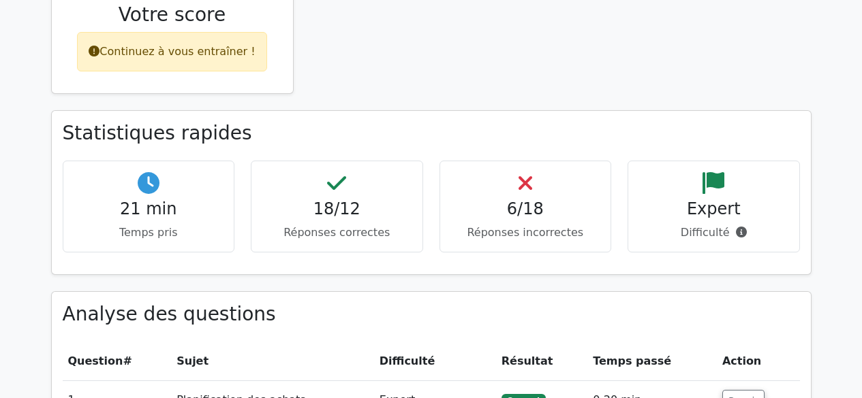
drag, startPoint x: 867, startPoint y: 36, endPoint x: 847, endPoint y: 120, distance: 86.1
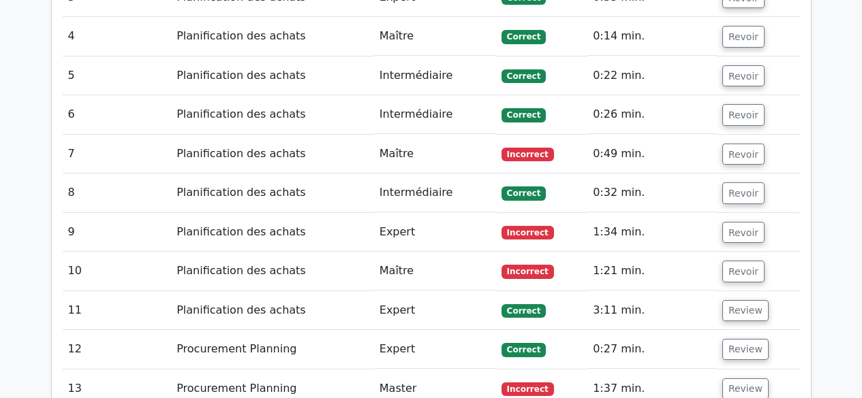
scroll to position [2031, 0]
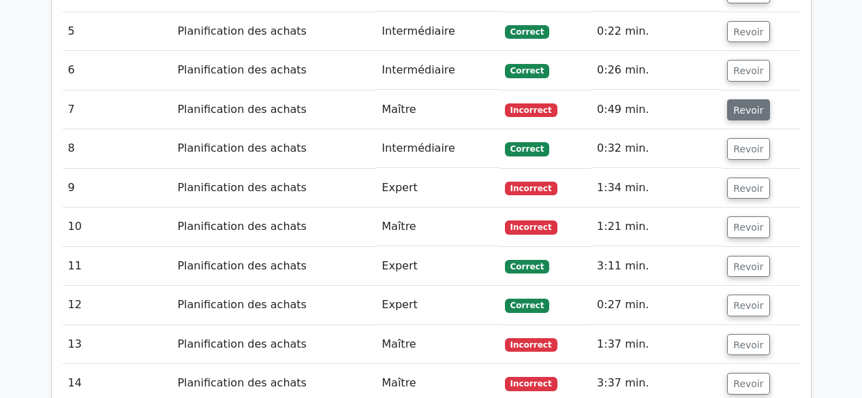
click at [747, 104] on font "Revoir" at bounding box center [748, 109] width 30 height 11
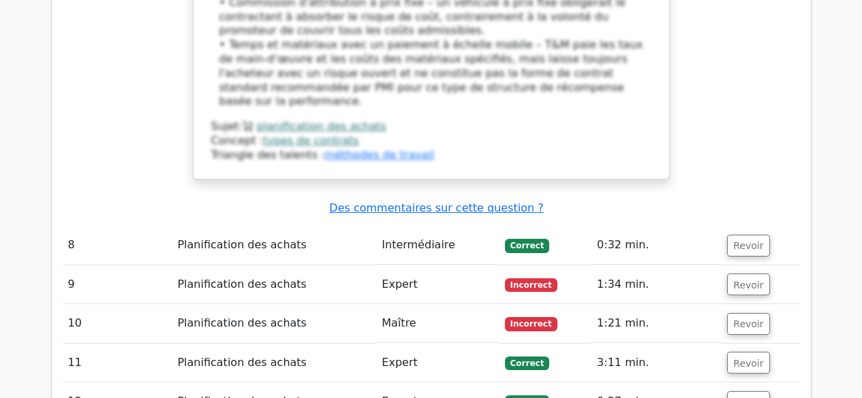
scroll to position [2879, 0]
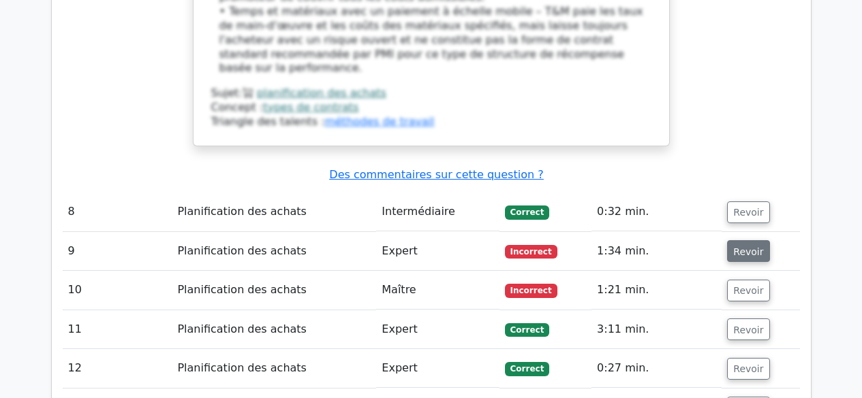
click at [738, 246] on font "Revoir" at bounding box center [748, 251] width 30 height 11
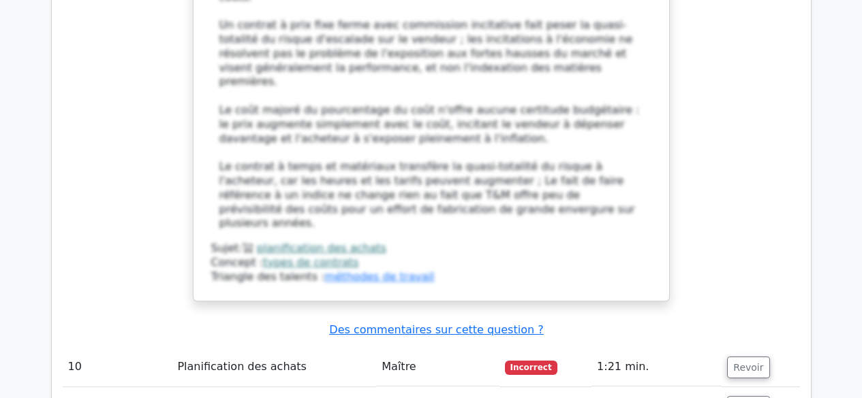
scroll to position [3811, 0]
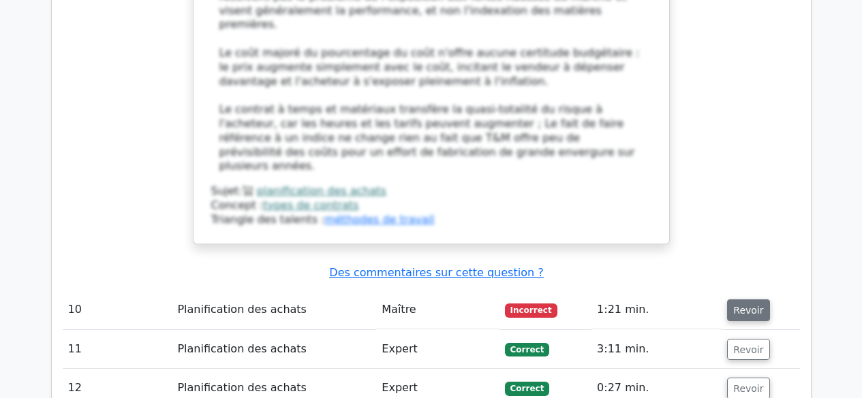
click at [746, 305] on font "Revoir" at bounding box center [748, 310] width 30 height 11
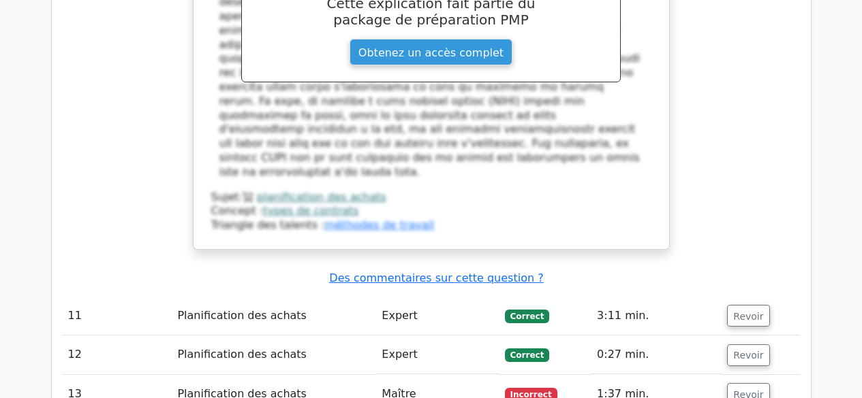
scroll to position [4546, 0]
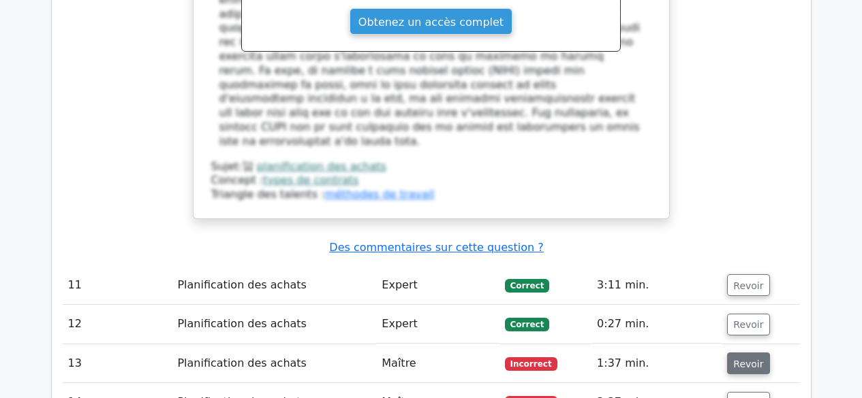
click at [744, 358] on font "Revoir" at bounding box center [748, 363] width 30 height 11
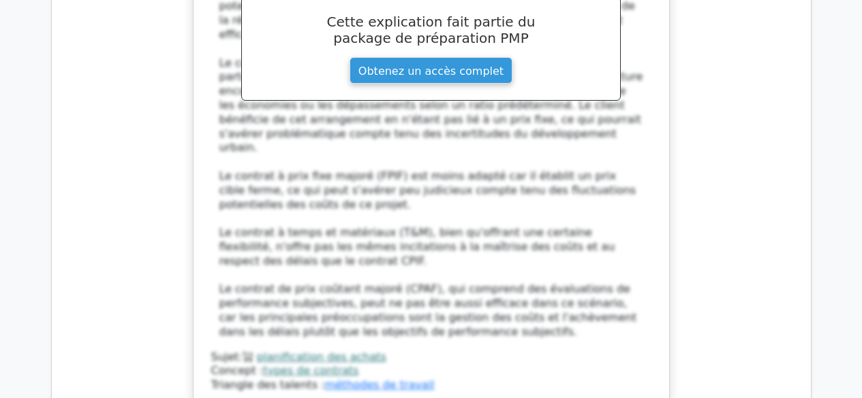
scroll to position [5536, 0]
